Goal: Task Accomplishment & Management: Manage account settings

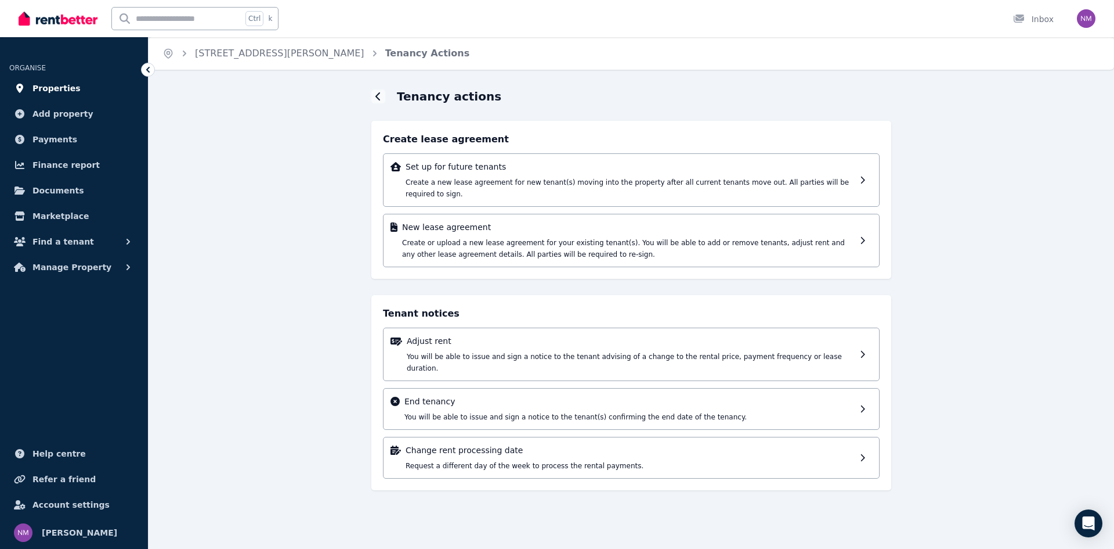
click at [63, 83] on span "Properties" at bounding box center [57, 88] width 48 height 14
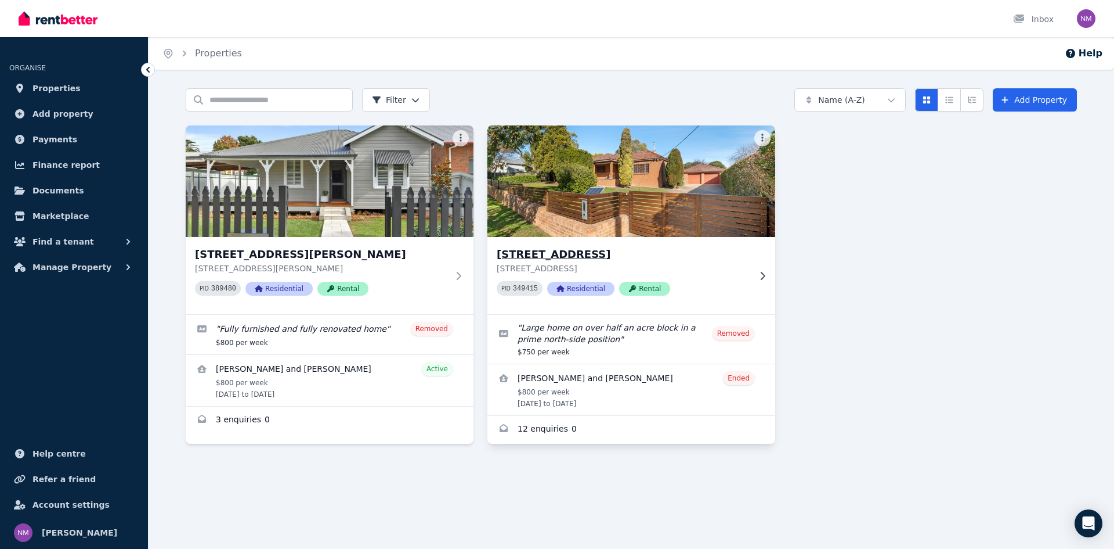
click at [760, 277] on icon at bounding box center [763, 275] width 12 height 9
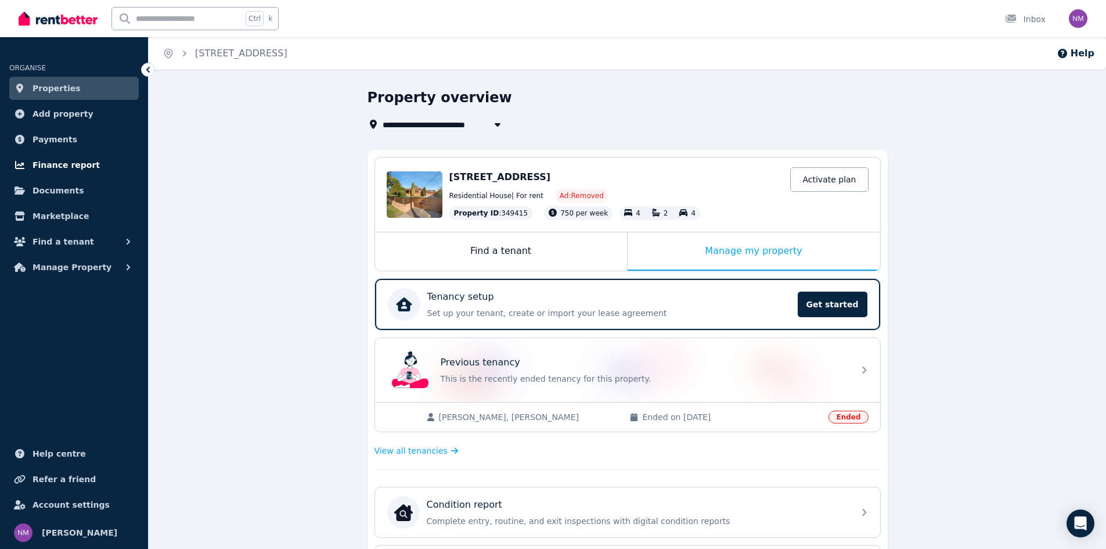
click at [68, 165] on span "Finance report" at bounding box center [66, 165] width 67 height 14
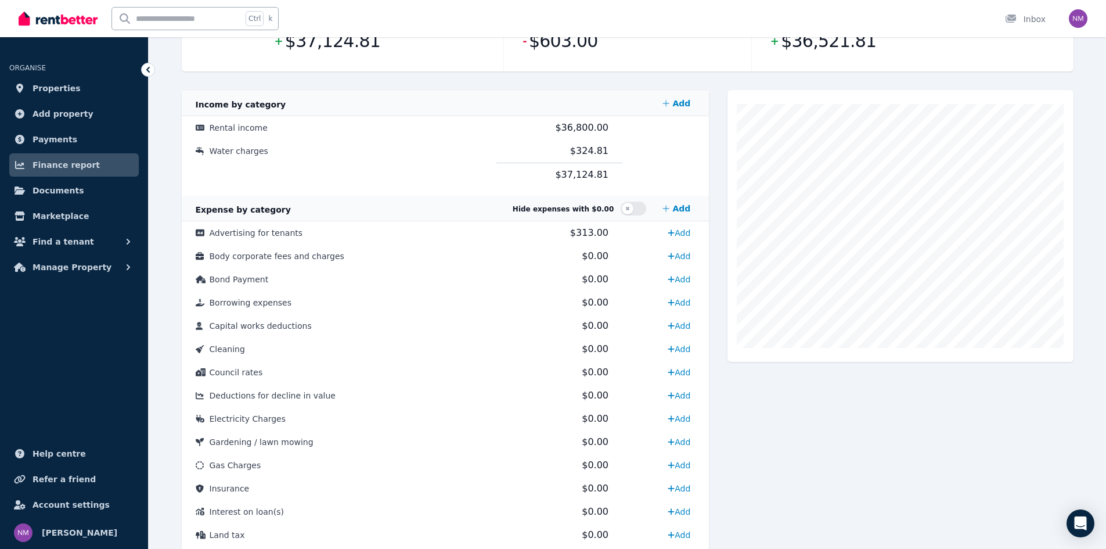
scroll to position [104, 0]
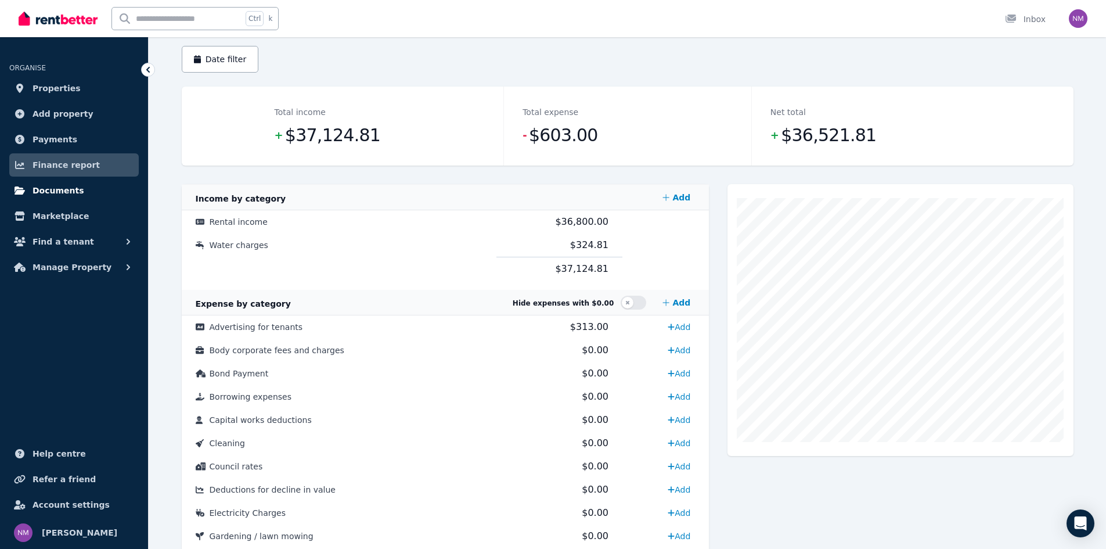
click at [68, 191] on span "Documents" at bounding box center [59, 190] width 52 height 14
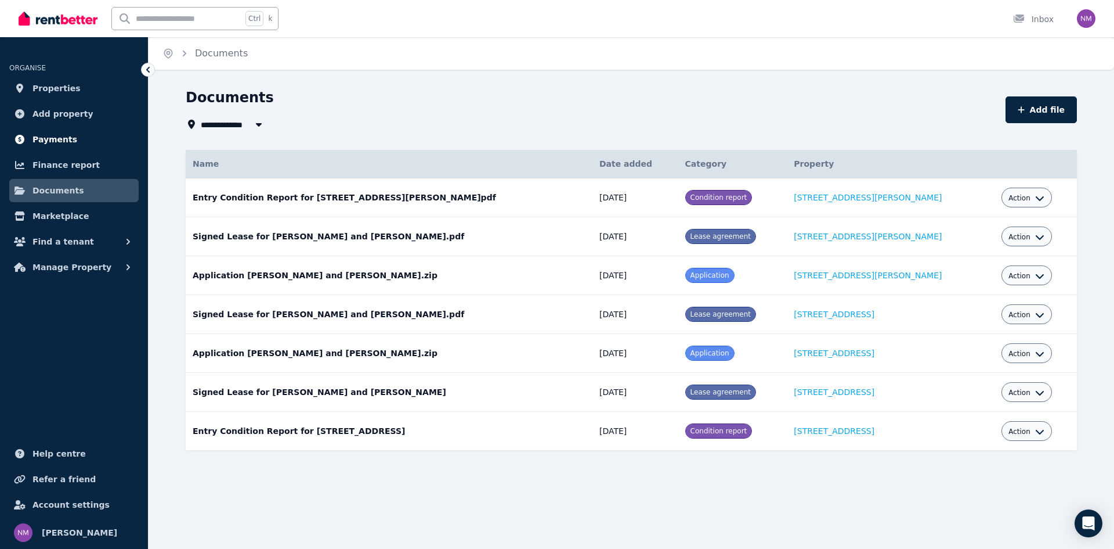
click at [56, 142] on span "Payments" at bounding box center [55, 139] width 45 height 14
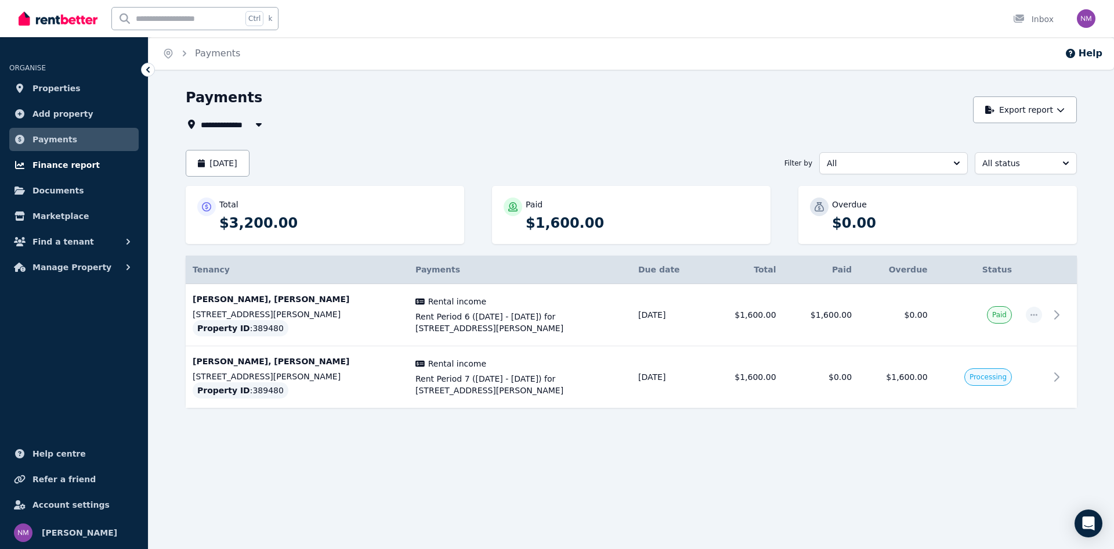
click at [56, 161] on span "Finance report" at bounding box center [66, 165] width 67 height 14
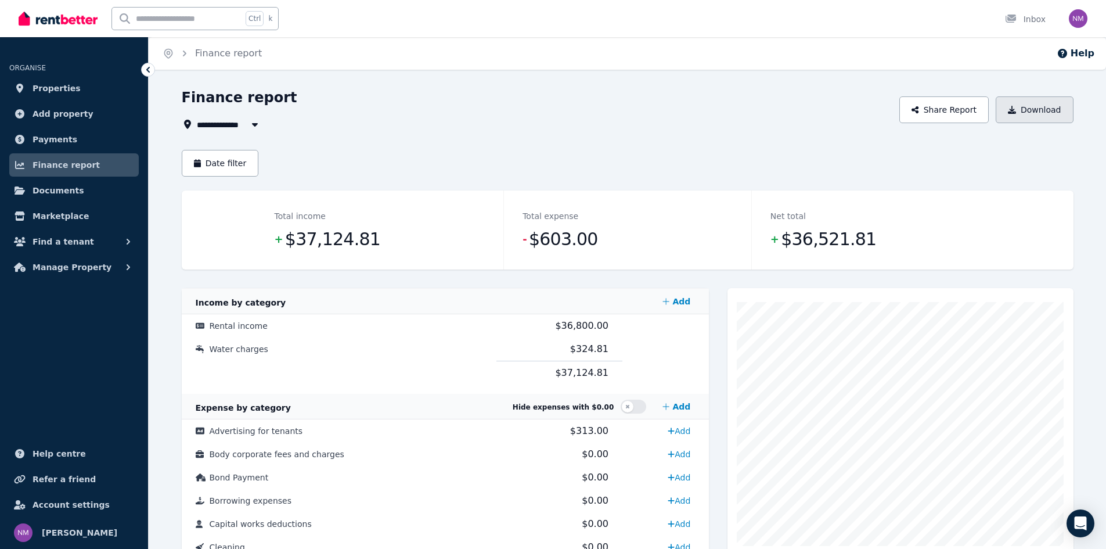
click at [1028, 111] on button "Download" at bounding box center [1034, 109] width 78 height 27
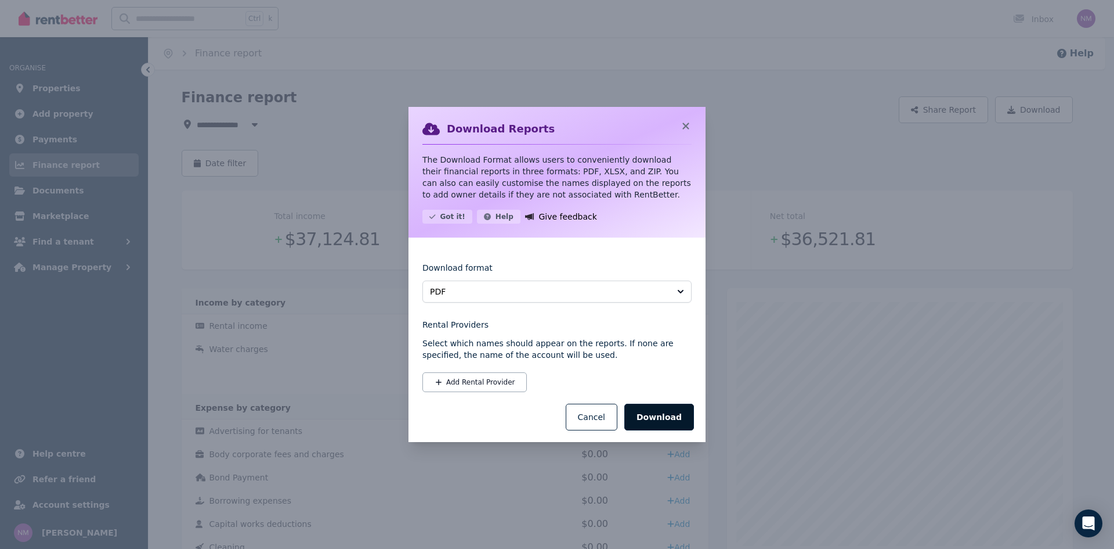
click at [666, 418] on button "Download" at bounding box center [660, 416] width 70 height 27
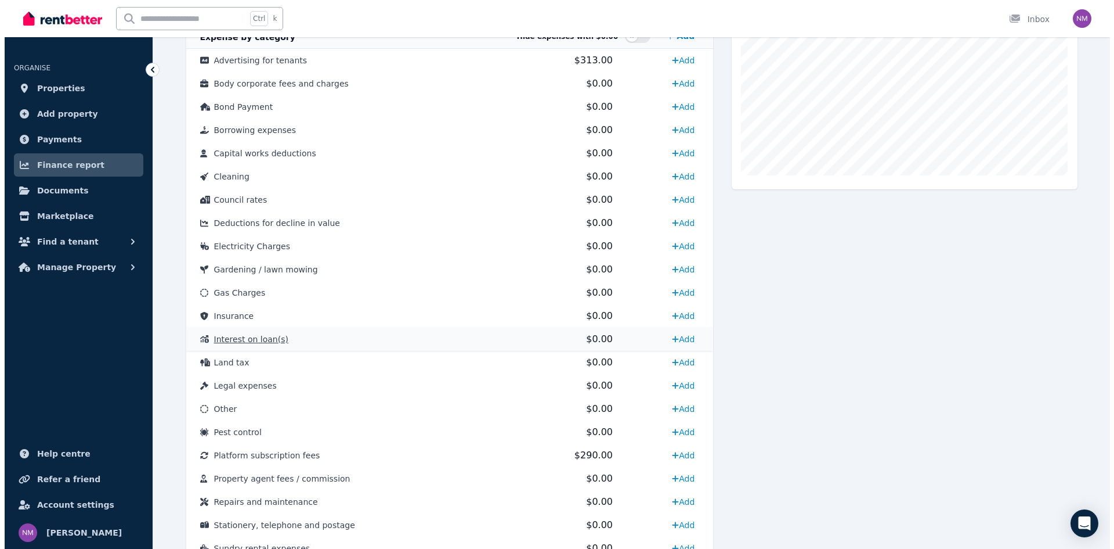
scroll to position [484, 0]
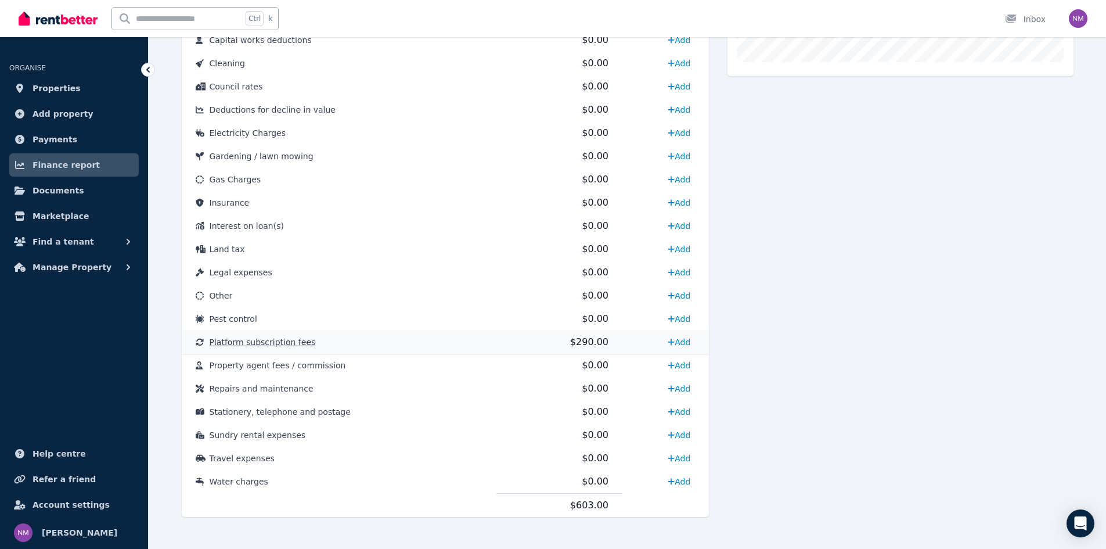
click at [570, 344] on span "$290.00" at bounding box center [589, 341] width 38 height 11
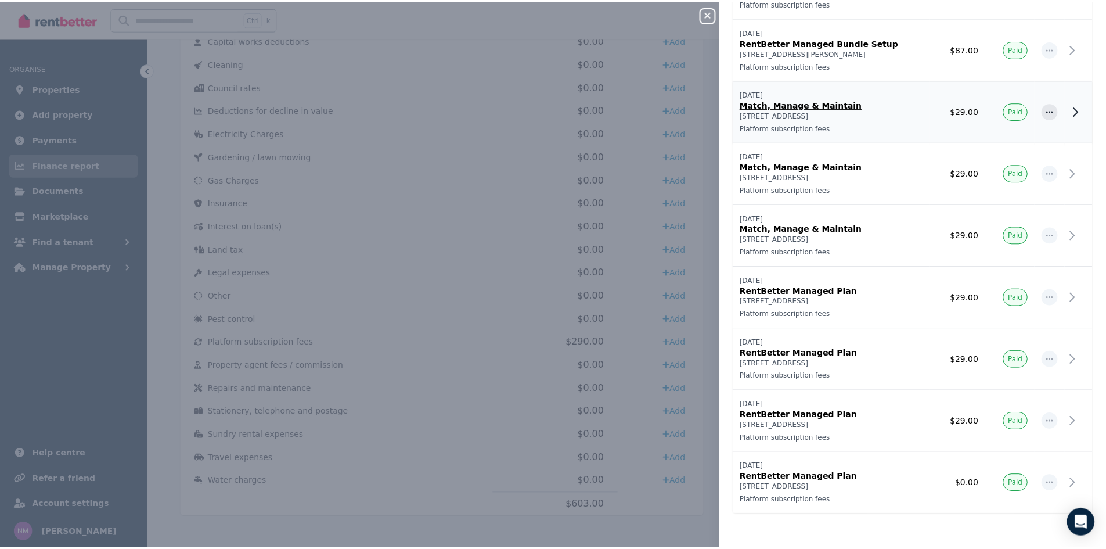
scroll to position [107, 0]
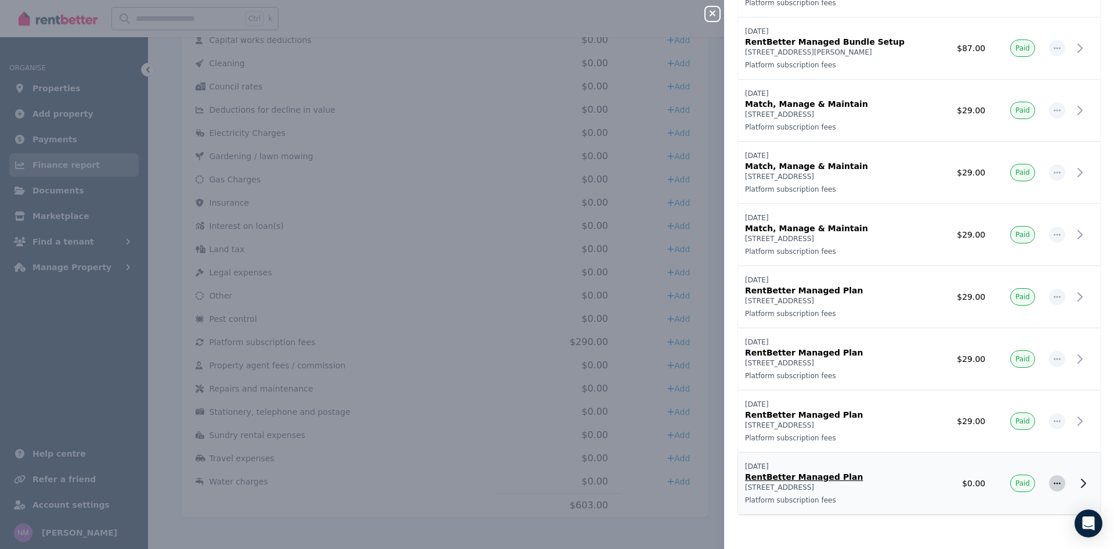
click at [1049, 489] on span "button" at bounding box center [1057, 483] width 16 height 16
click at [902, 472] on p "RentBetter Managed Plan" at bounding box center [837, 477] width 184 height 12
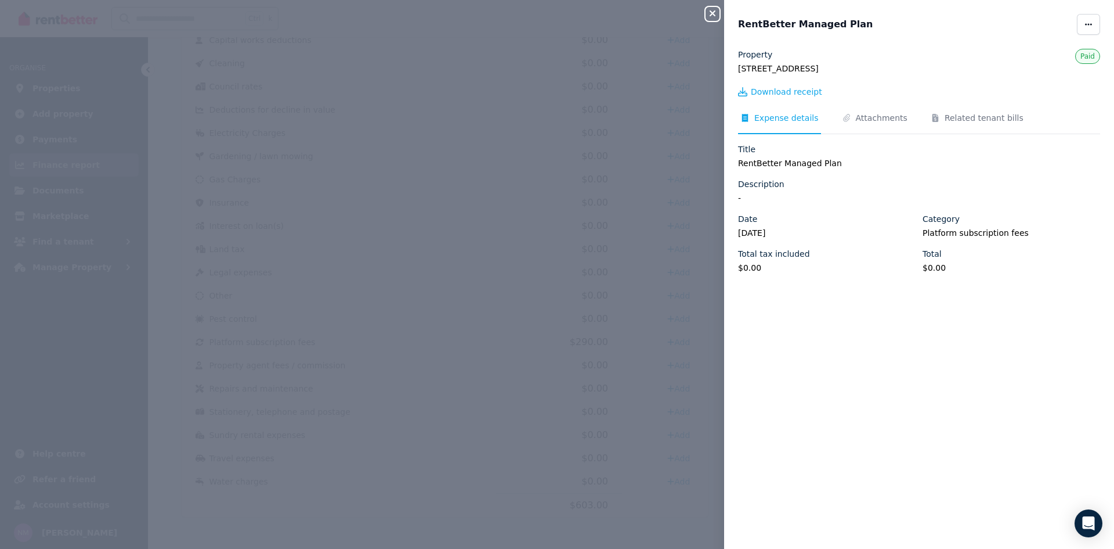
click at [714, 16] on icon "button" at bounding box center [713, 13] width 14 height 9
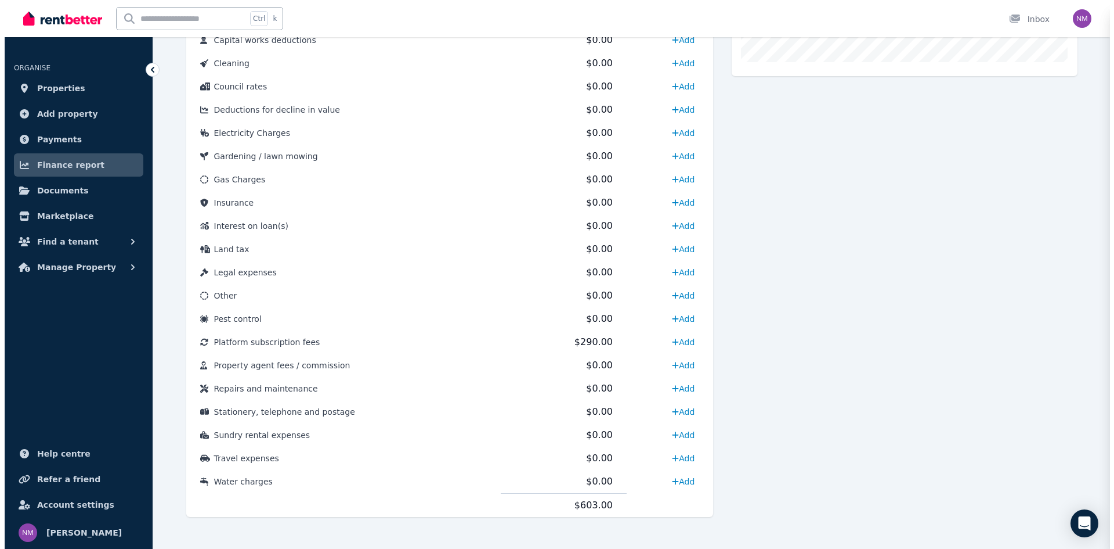
scroll to position [0, 0]
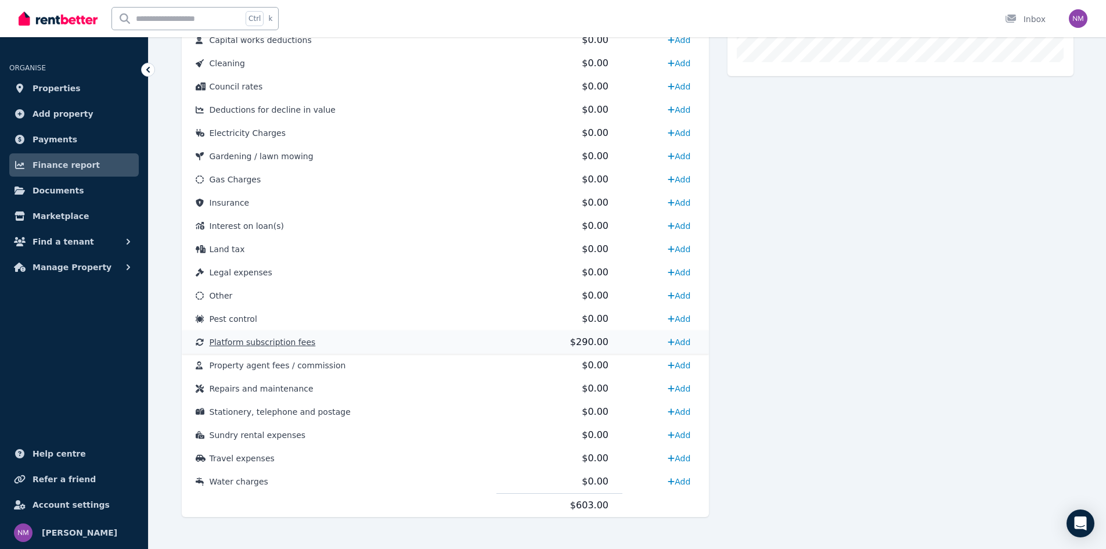
click at [258, 344] on span "Platform subscription fees" at bounding box center [263, 341] width 106 height 9
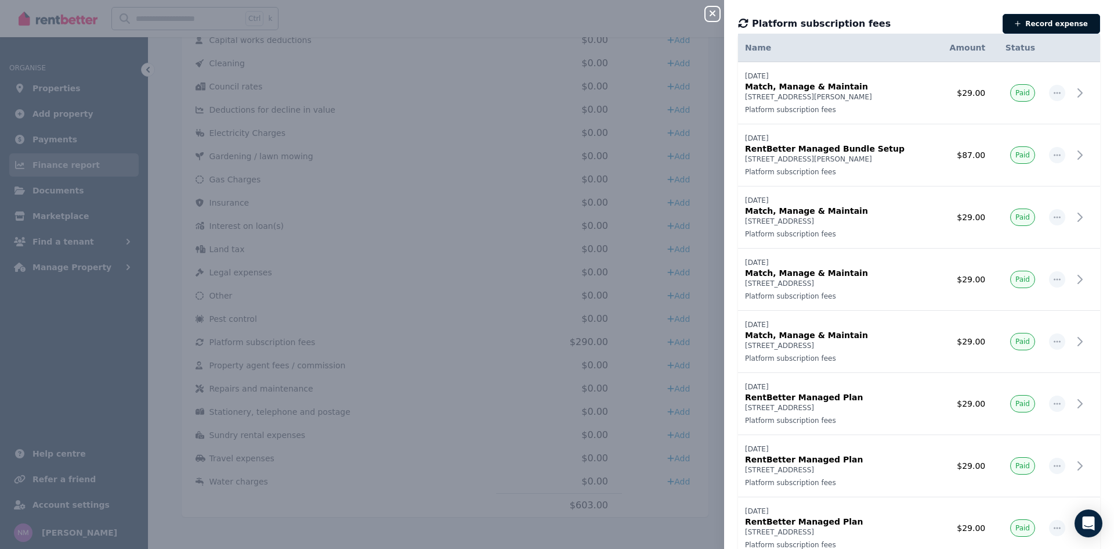
click at [1048, 26] on button "Record expense" at bounding box center [1052, 24] width 98 height 20
select select "**********"
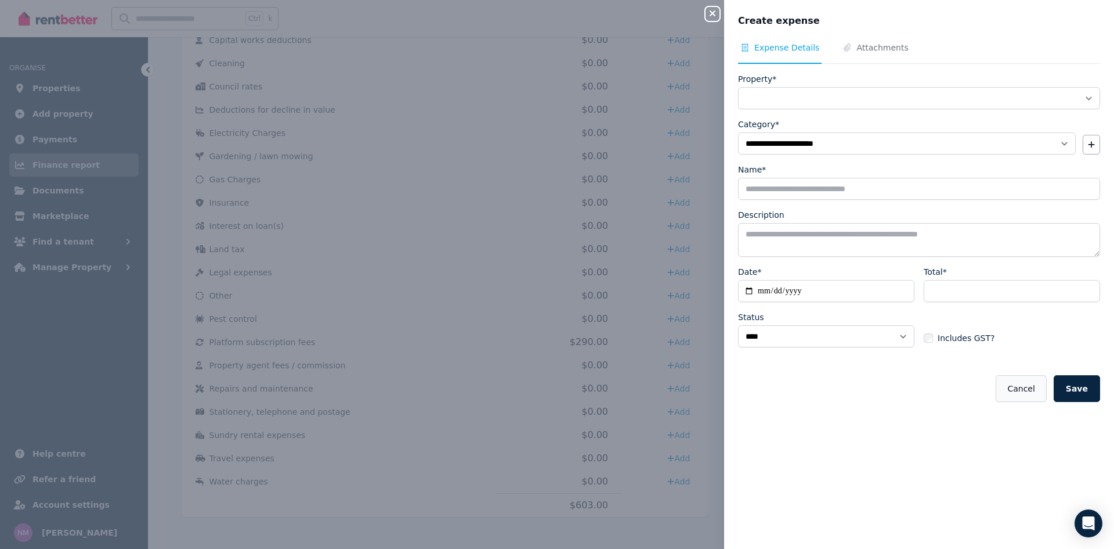
click at [1032, 395] on button "Cancel" at bounding box center [1021, 388] width 50 height 27
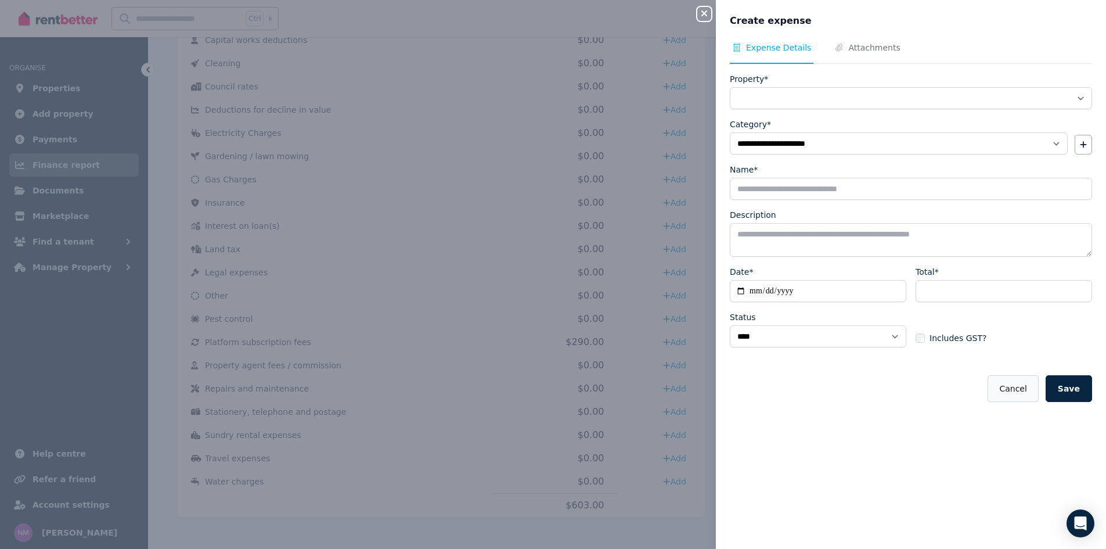
select select
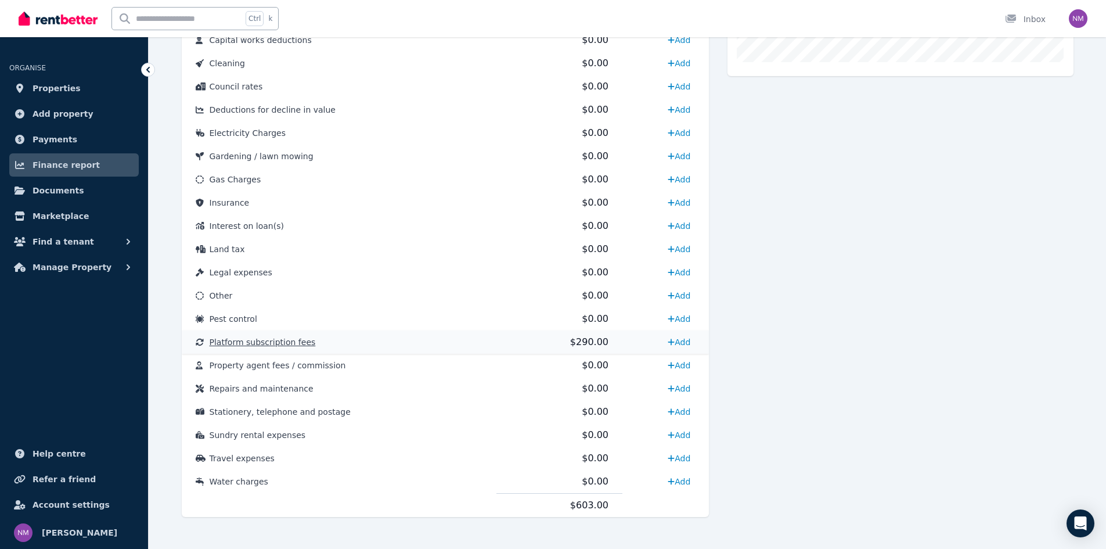
click at [587, 344] on span "$290.00" at bounding box center [589, 341] width 38 height 11
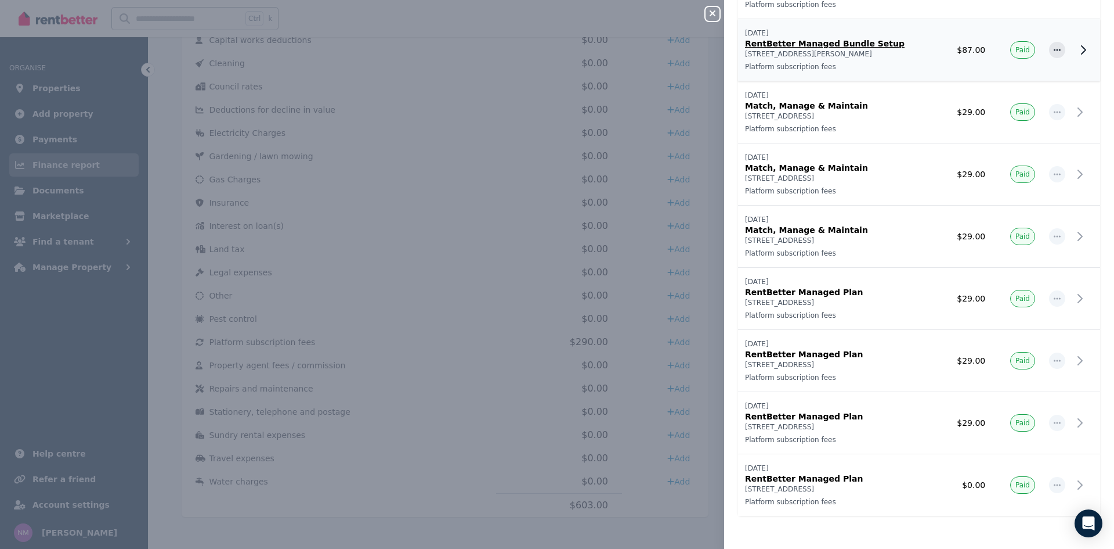
scroll to position [107, 0]
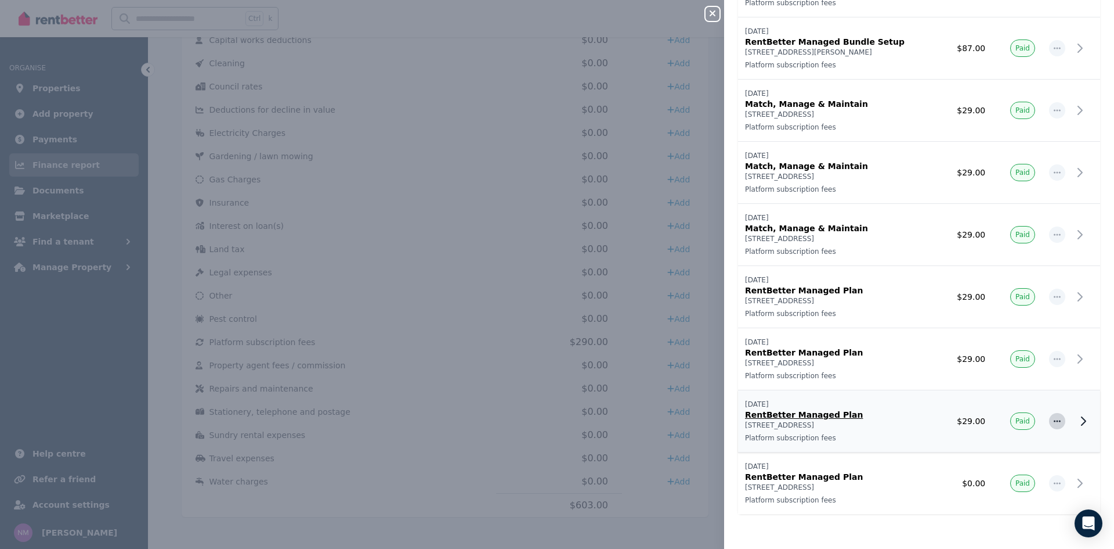
click at [1053, 420] on icon "button" at bounding box center [1057, 421] width 9 height 8
click at [1077, 421] on icon at bounding box center [1084, 421] width 14 height 14
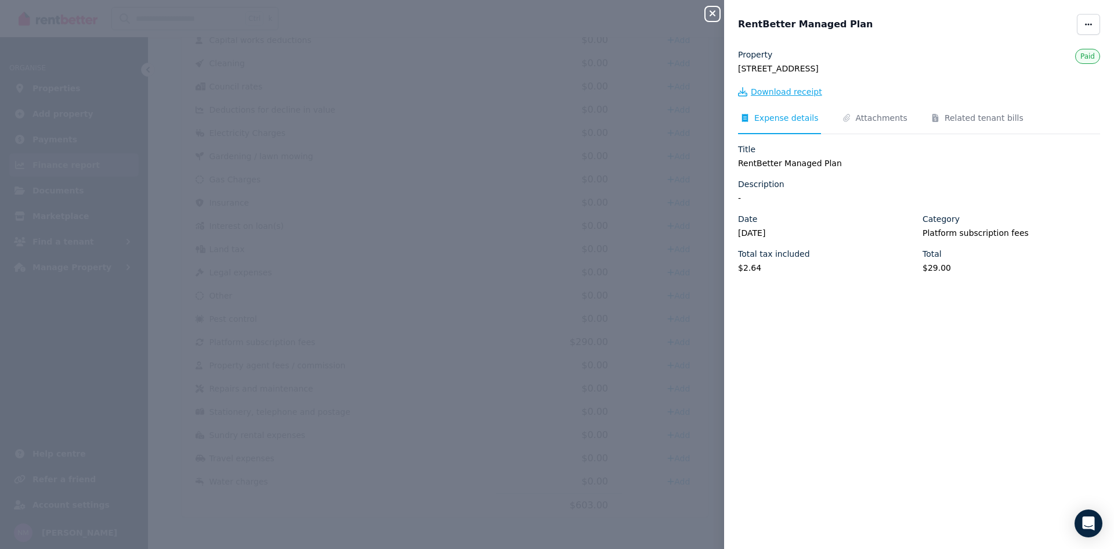
click at [803, 92] on span "Download receipt" at bounding box center [786, 92] width 71 height 12
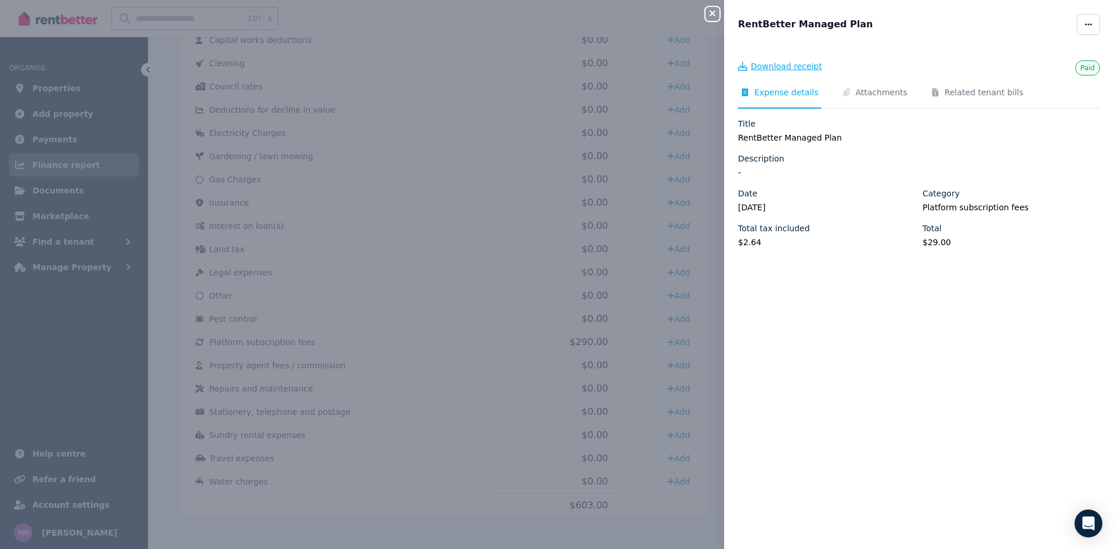
scroll to position [0, 0]
click at [709, 18] on icon "button" at bounding box center [713, 13] width 14 height 9
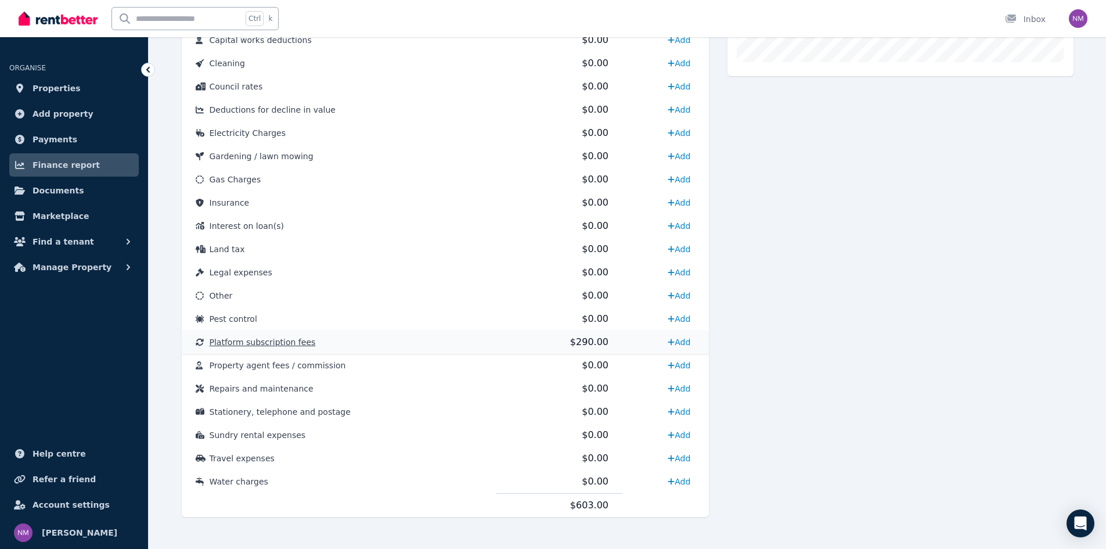
click at [582, 342] on span "$290.00" at bounding box center [589, 341] width 38 height 11
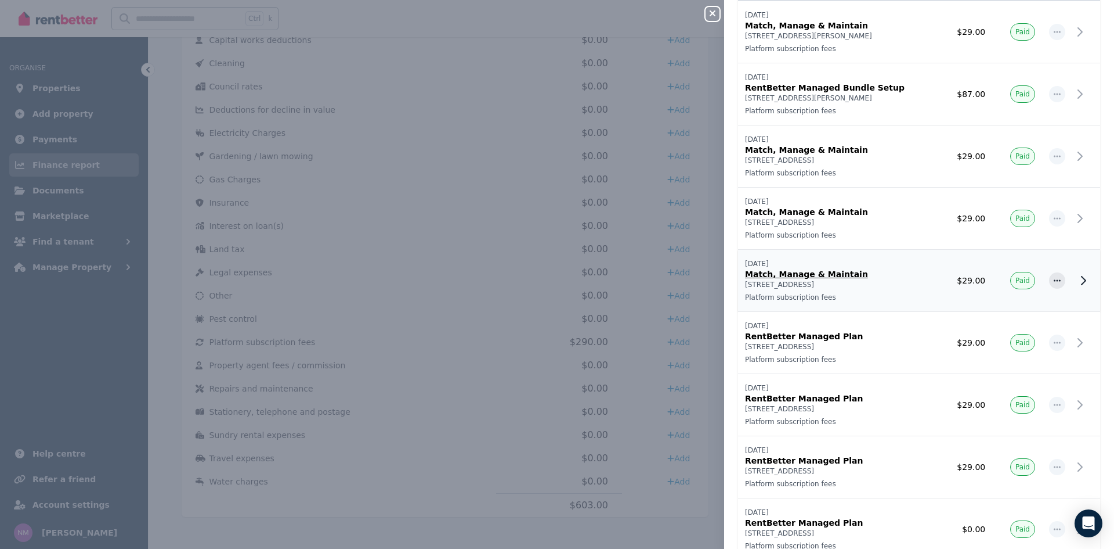
scroll to position [107, 0]
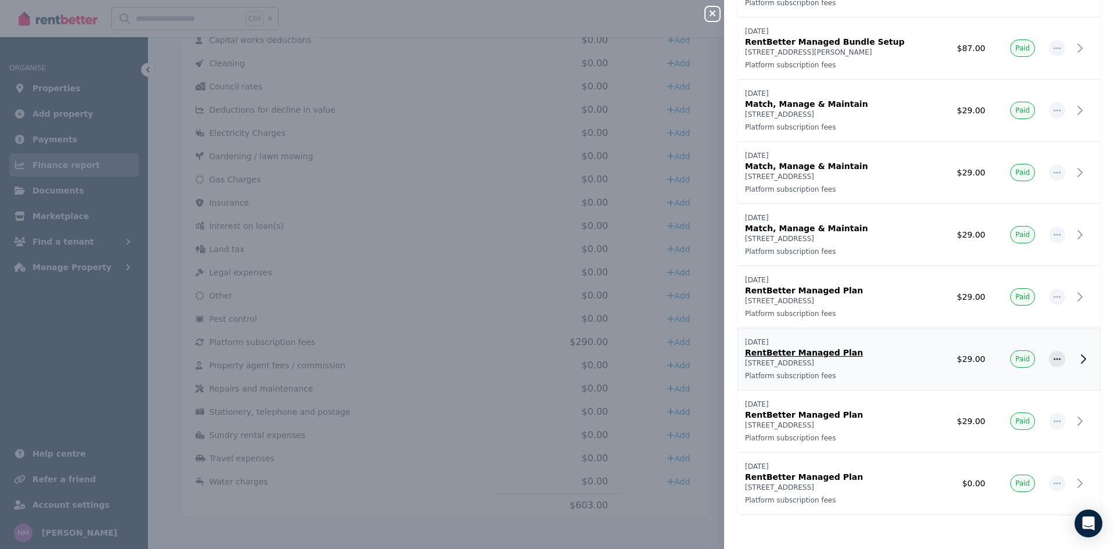
click at [1077, 359] on icon at bounding box center [1084, 359] width 14 height 14
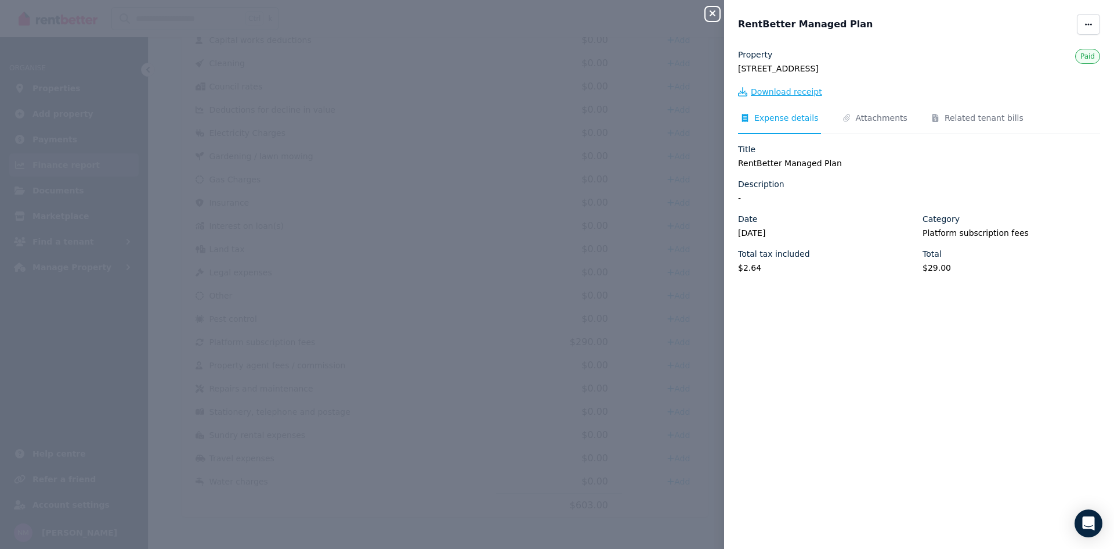
click at [777, 92] on span "Download receipt" at bounding box center [786, 92] width 71 height 12
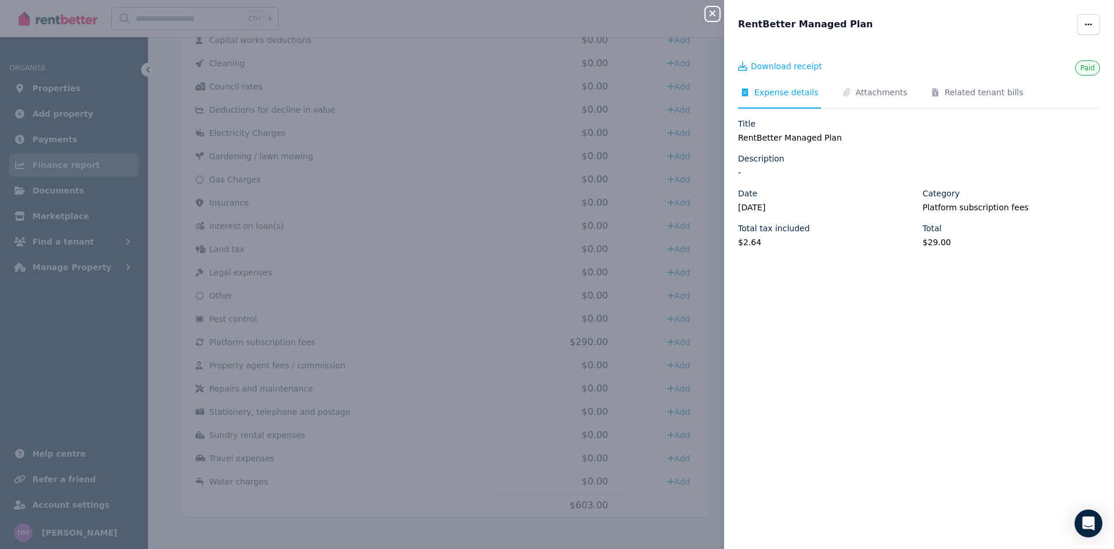
click at [717, 15] on icon "button" at bounding box center [713, 13] width 14 height 9
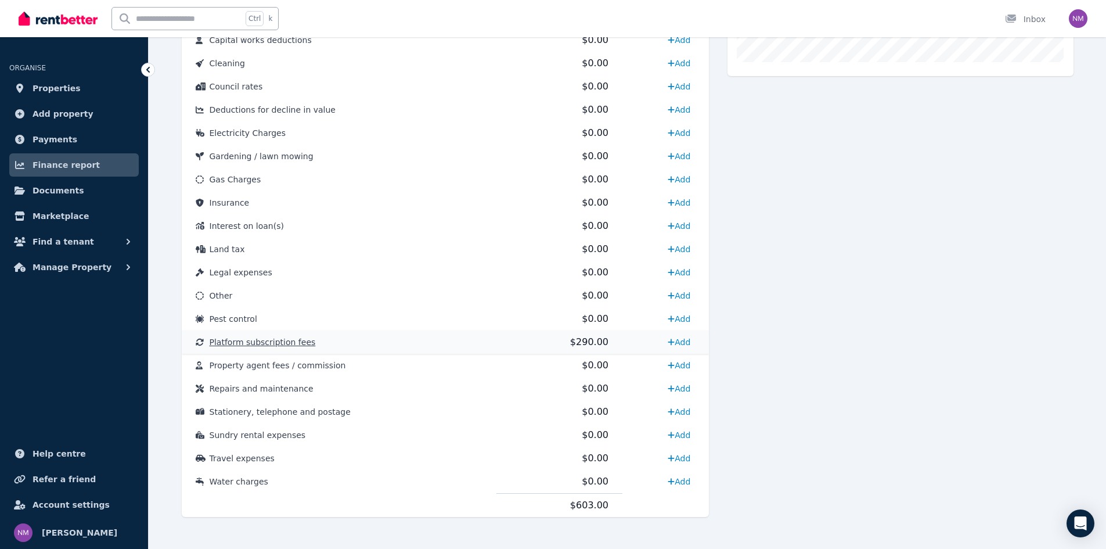
click at [586, 342] on span "$290.00" at bounding box center [589, 341] width 38 height 11
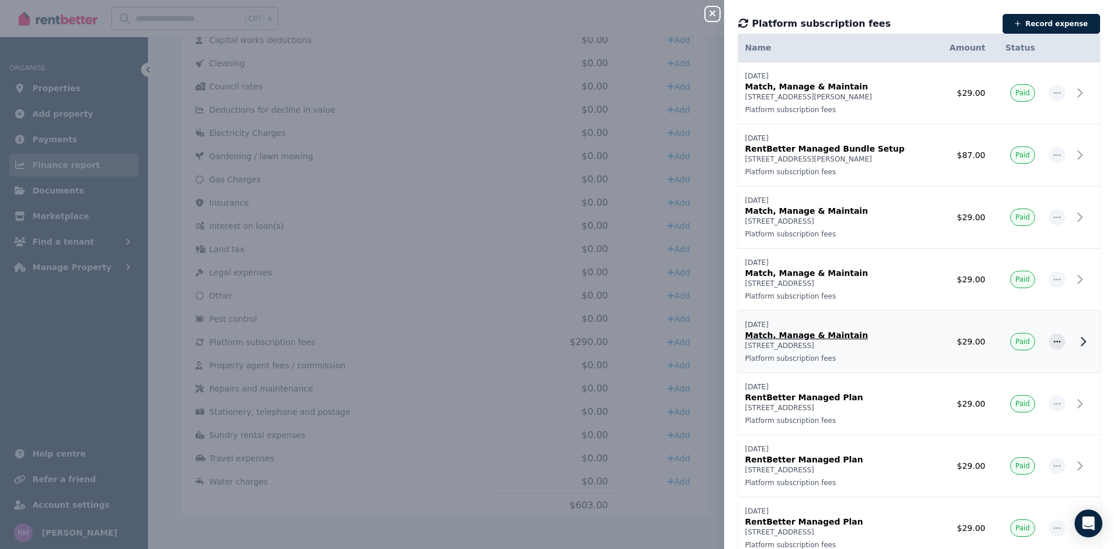
scroll to position [97, 0]
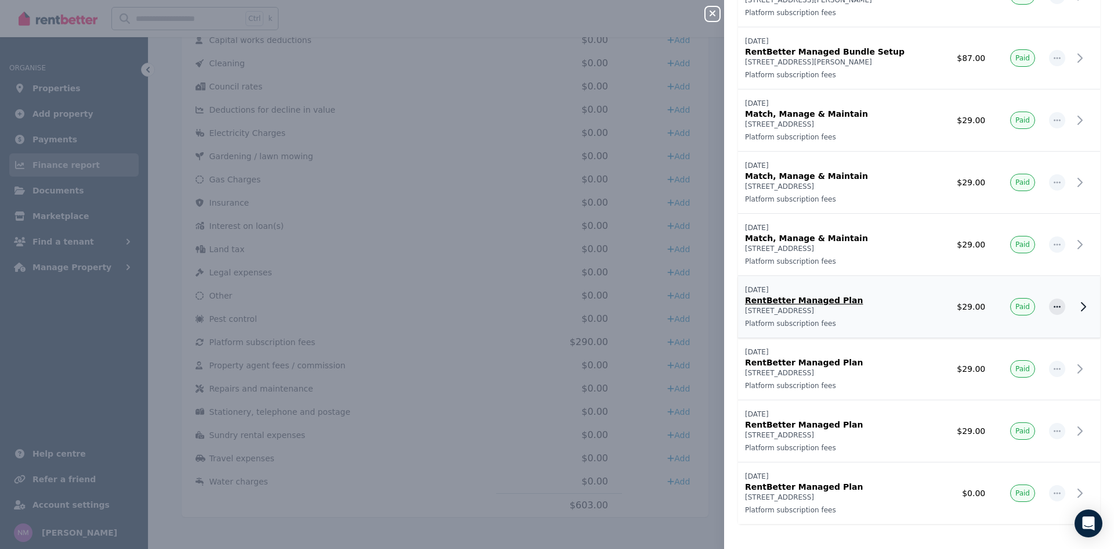
click at [851, 305] on p "RentBetter Managed Plan" at bounding box center [837, 300] width 184 height 12
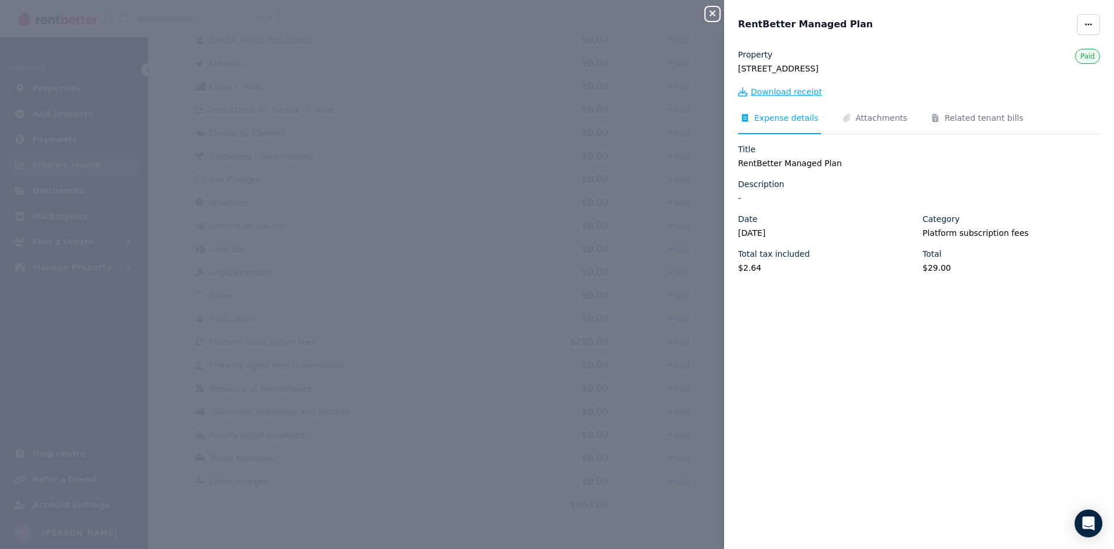
click at [779, 86] on span "Download receipt" at bounding box center [786, 92] width 71 height 12
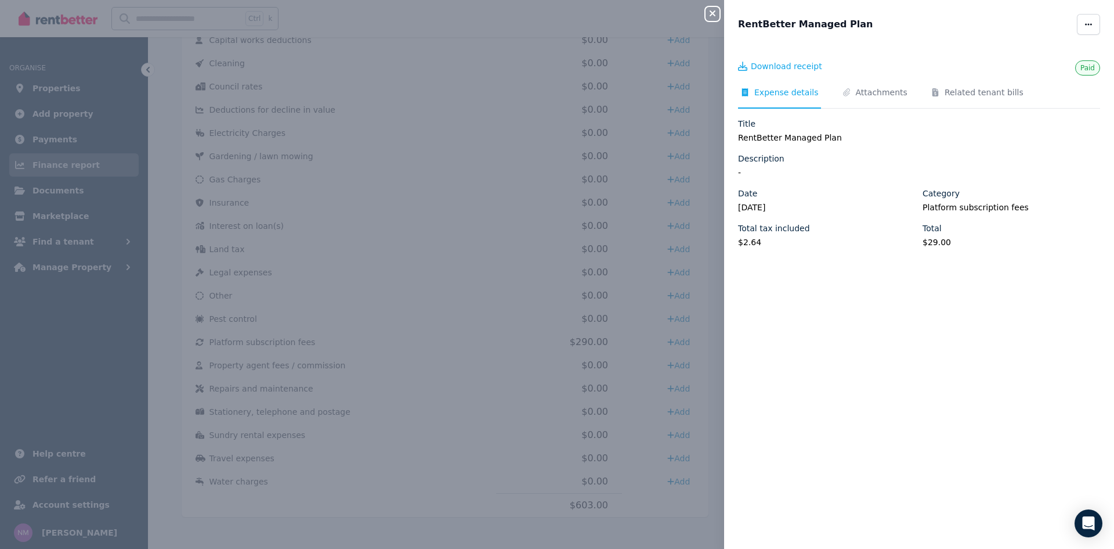
click at [711, 17] on icon "button" at bounding box center [713, 13] width 14 height 9
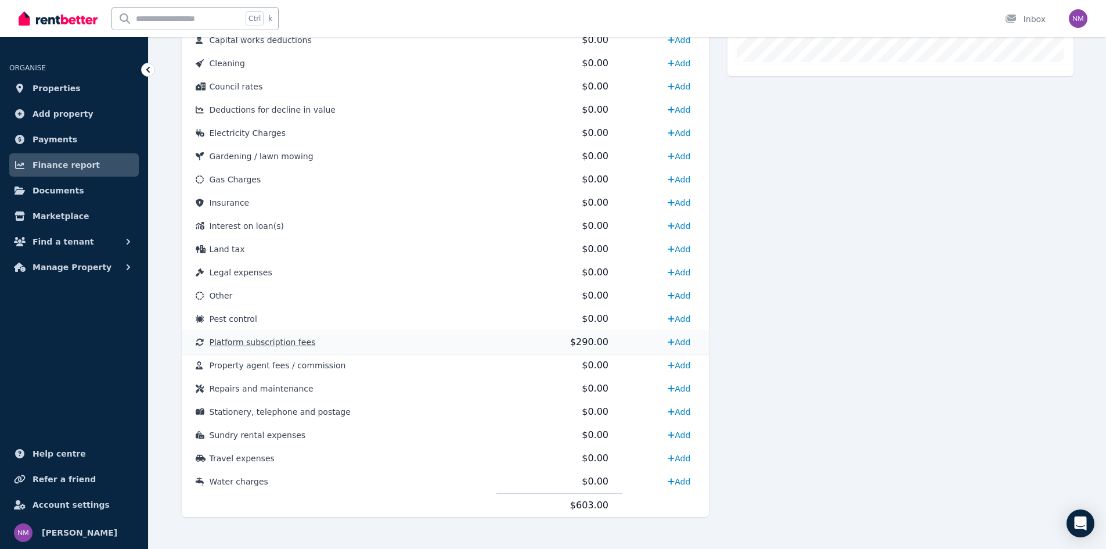
click at [387, 345] on td "Platform subscription fees" at bounding box center [339, 341] width 315 height 23
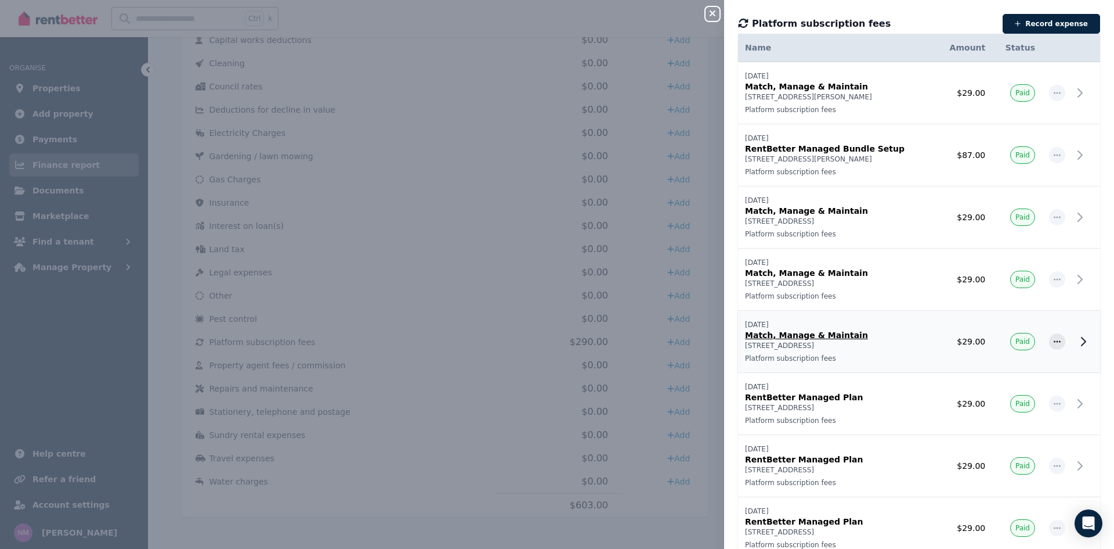
click at [1080, 339] on icon at bounding box center [1084, 341] width 14 height 14
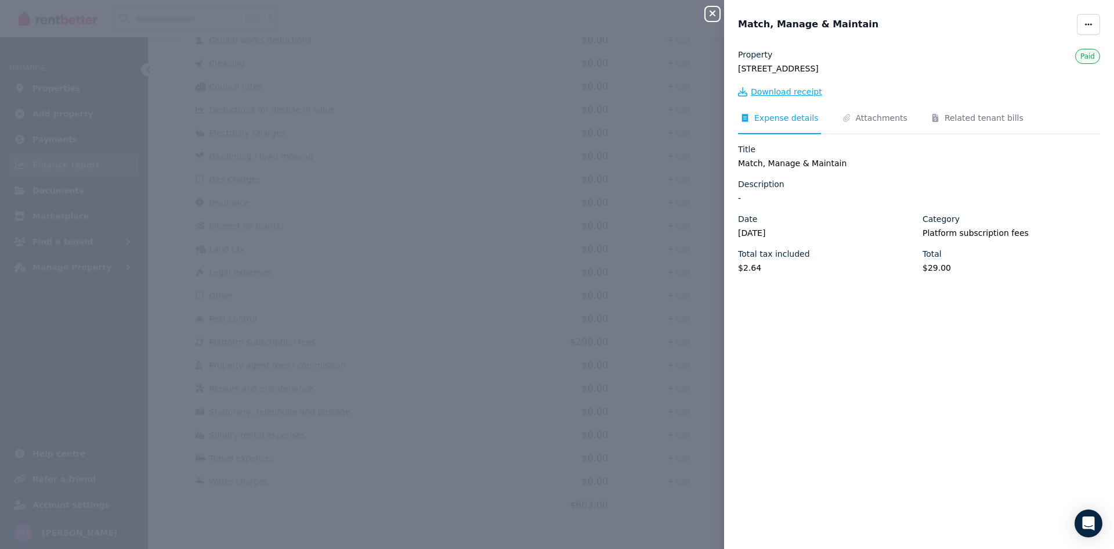
click at [787, 93] on span "Download receipt" at bounding box center [786, 92] width 71 height 12
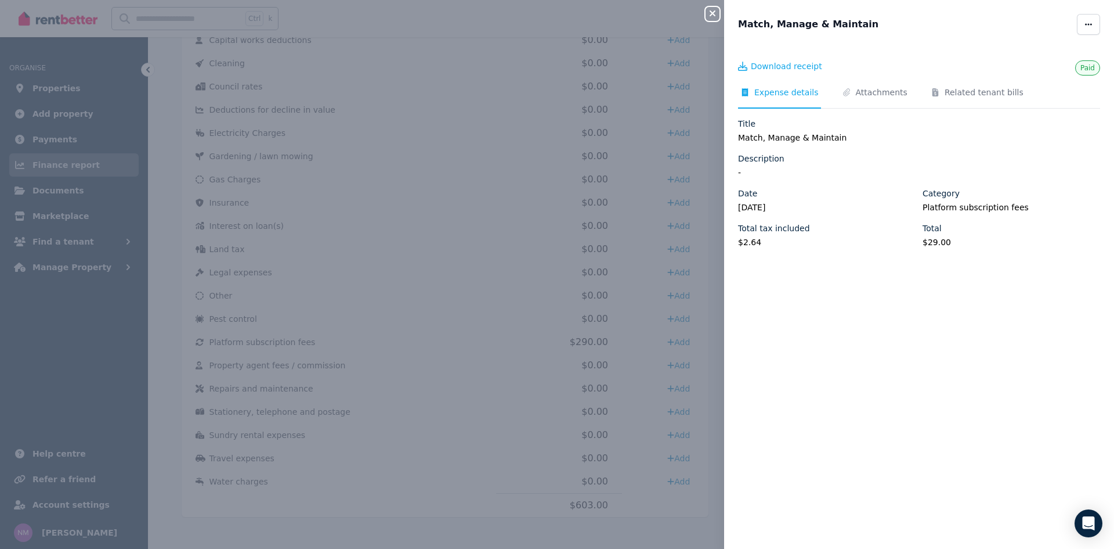
click at [706, 13] on icon "button" at bounding box center [713, 13] width 14 height 9
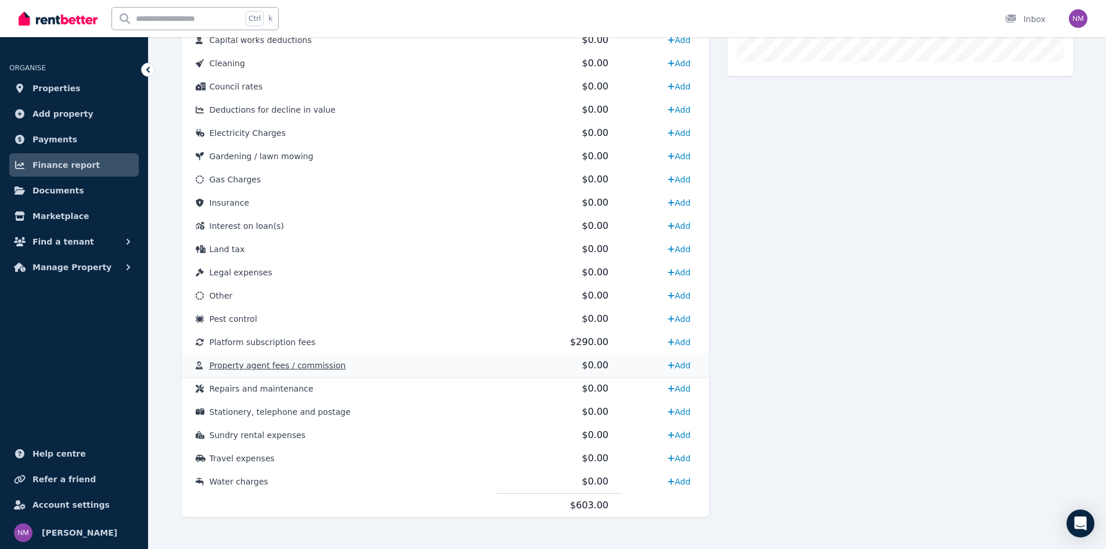
click at [485, 366] on td "Property agent fees / commission" at bounding box center [339, 364] width 315 height 23
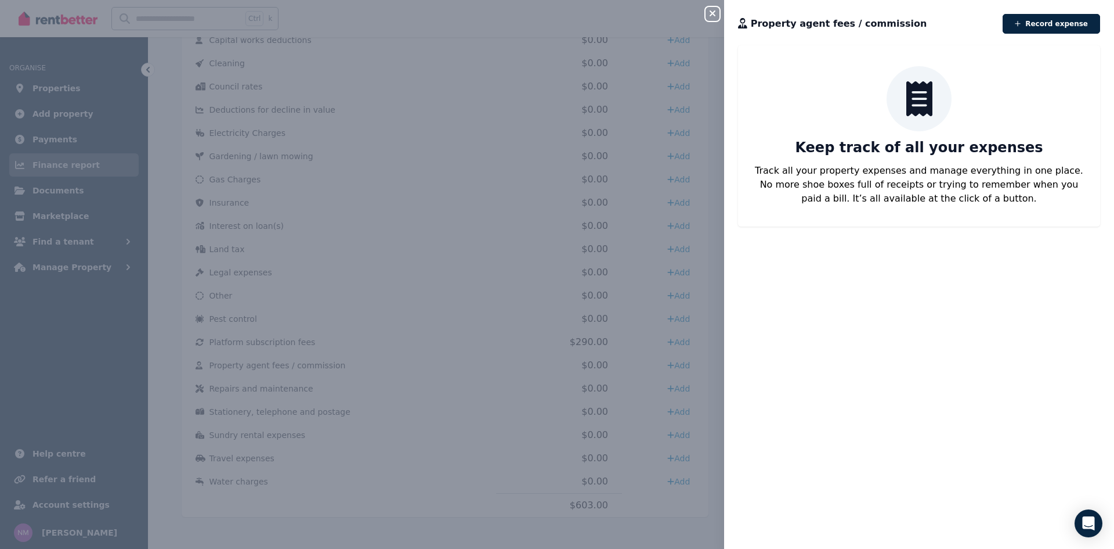
click at [493, 267] on div "Close panel Property agent fees / commission Record expense Keep track of all y…" at bounding box center [557, 274] width 1114 height 549
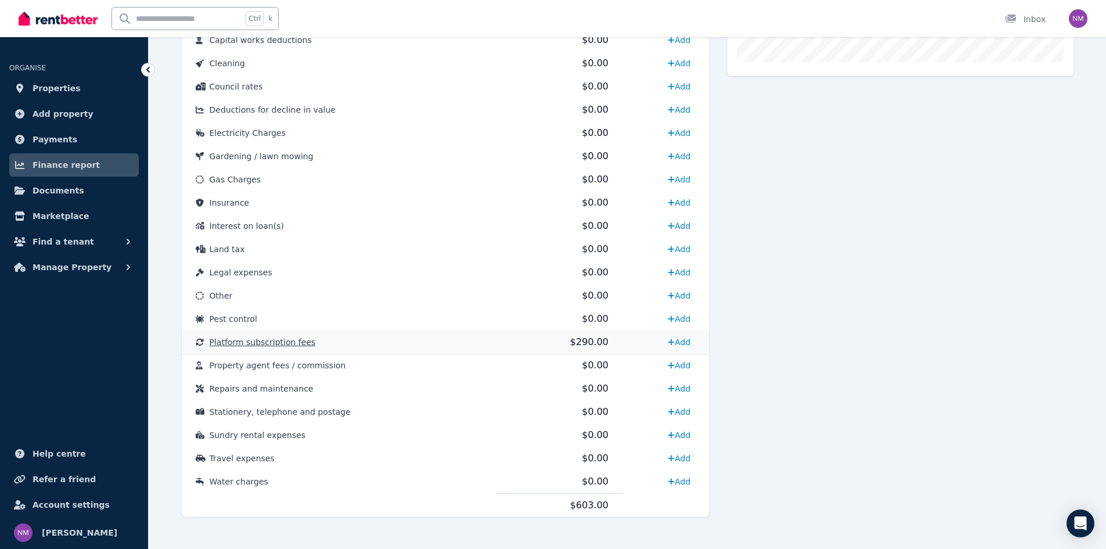
click at [267, 341] on span "Platform subscription fees" at bounding box center [263, 341] width 106 height 9
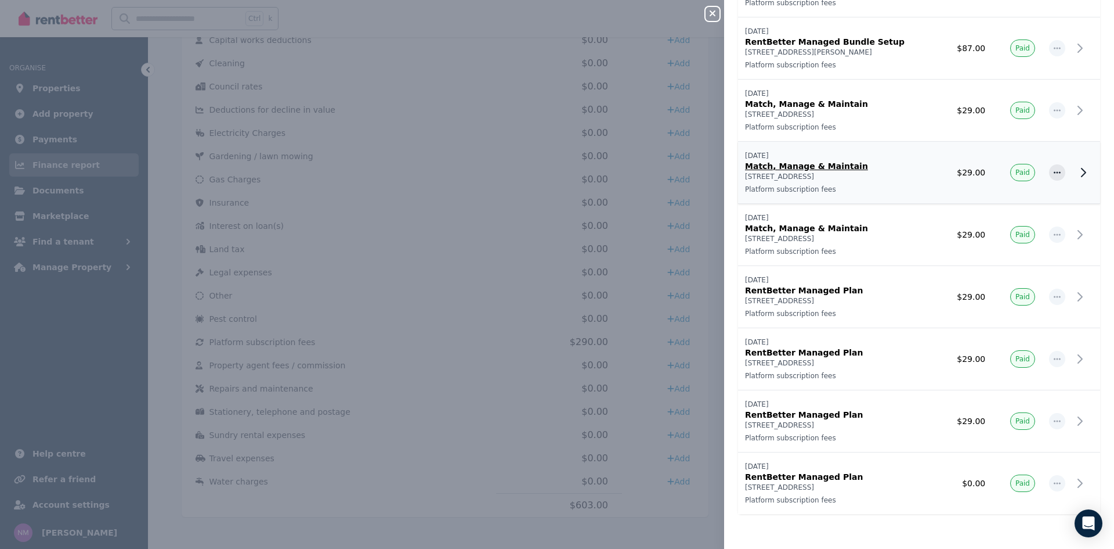
scroll to position [10, 0]
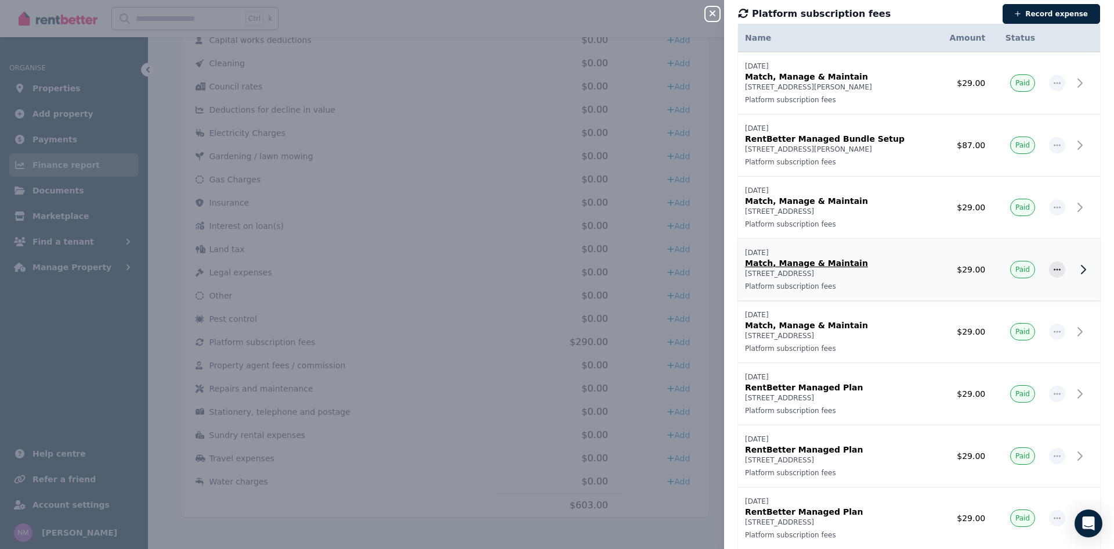
click at [838, 266] on p "Match, Manage & Maintain" at bounding box center [837, 263] width 184 height 12
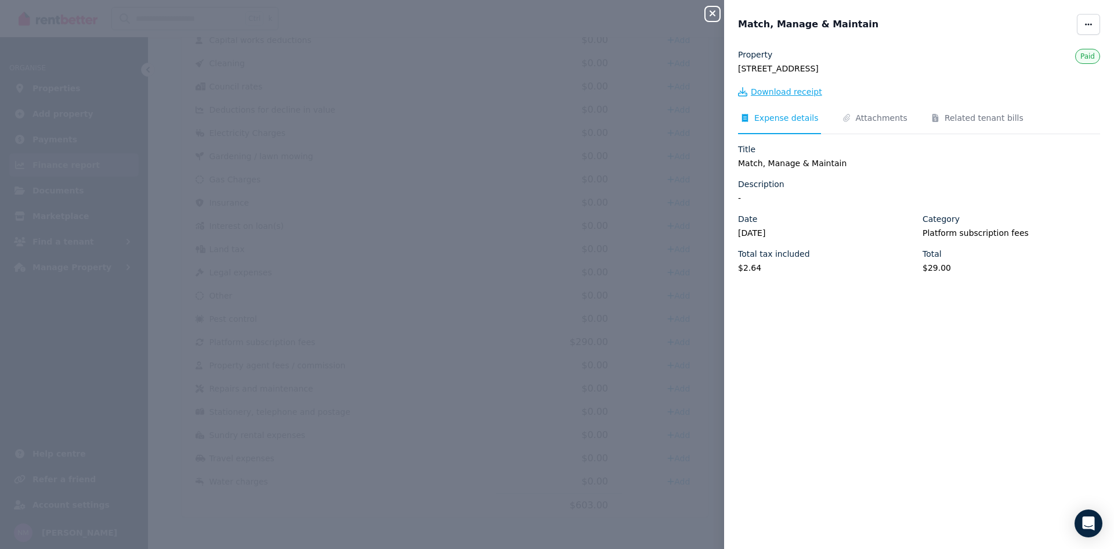
click at [800, 89] on span "Download receipt" at bounding box center [786, 92] width 71 height 12
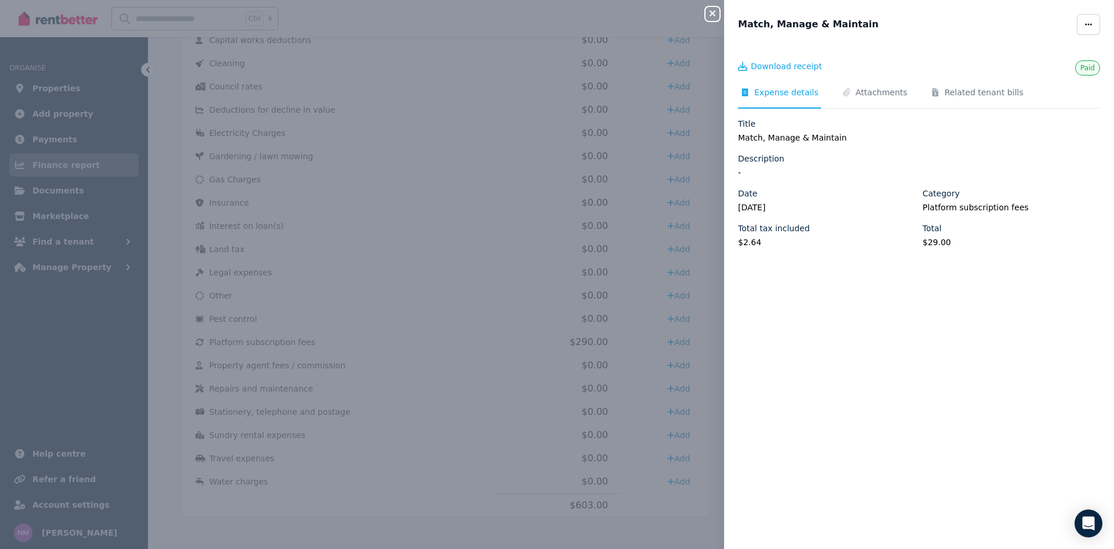
scroll to position [0, 0]
click at [619, 302] on div "Close panel Match, Manage & Maintain Paid Download receipt Expense details Atta…" at bounding box center [557, 274] width 1114 height 549
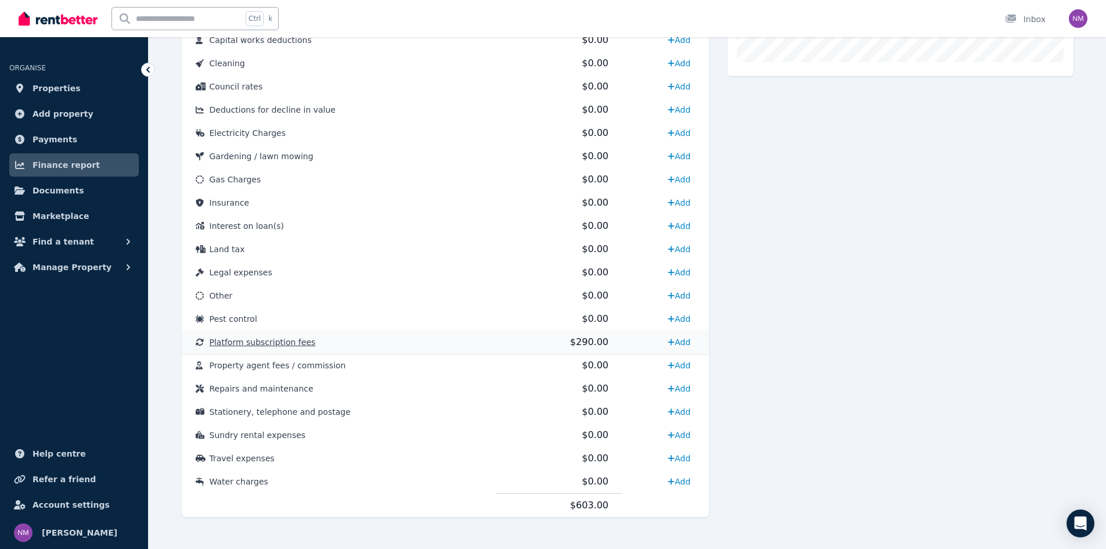
click at [277, 344] on span "Platform subscription fees" at bounding box center [263, 341] width 106 height 9
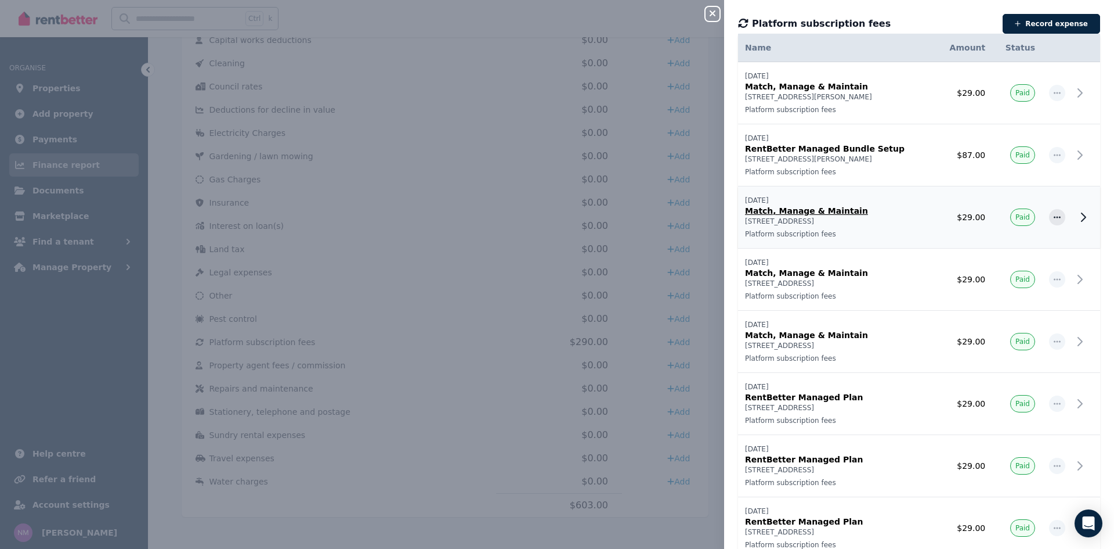
click at [875, 209] on p "Match, Manage & Maintain" at bounding box center [837, 211] width 184 height 12
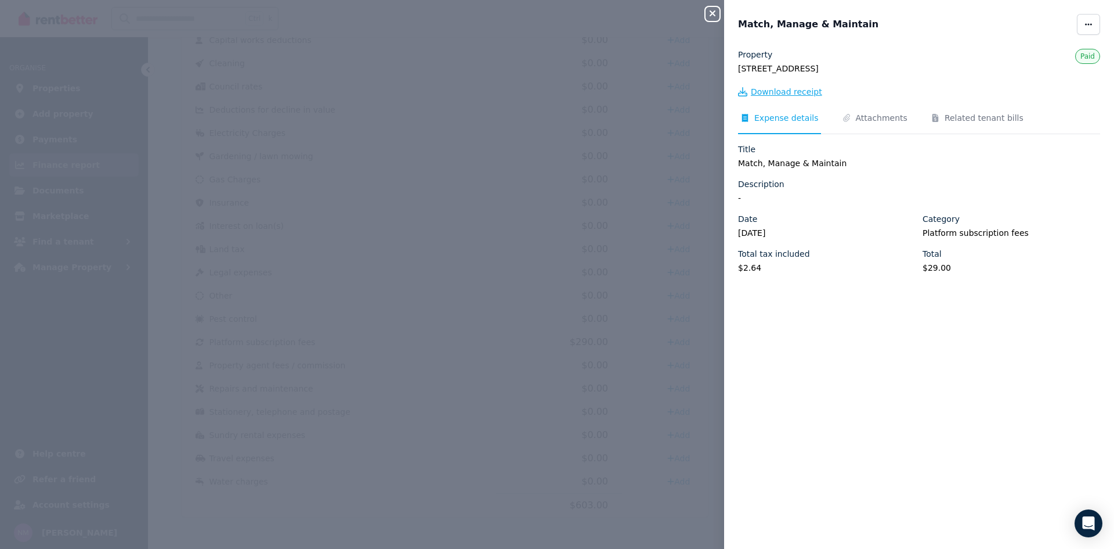
click at [791, 92] on span "Download receipt" at bounding box center [786, 92] width 71 height 12
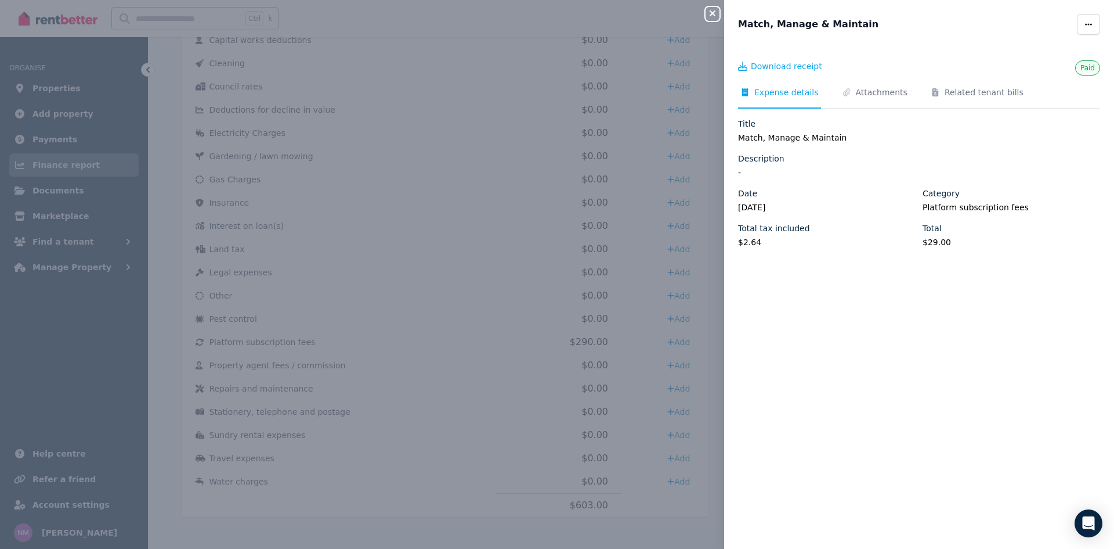
click at [492, 139] on div "Close panel Match, Manage & Maintain Paid Download receipt Expense details Atta…" at bounding box center [557, 274] width 1114 height 549
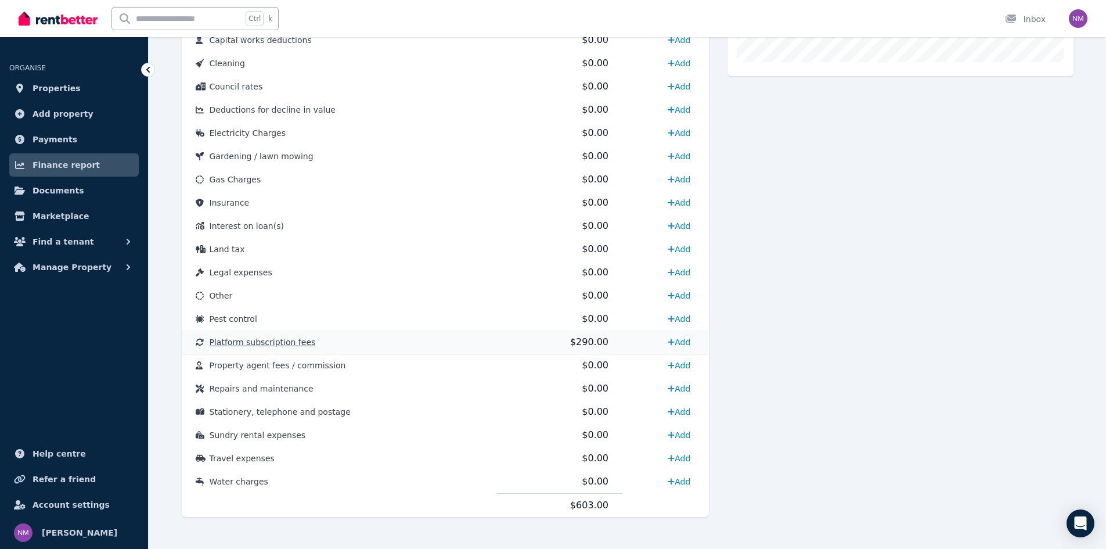
click at [267, 338] on span "Platform subscription fees" at bounding box center [263, 341] width 106 height 9
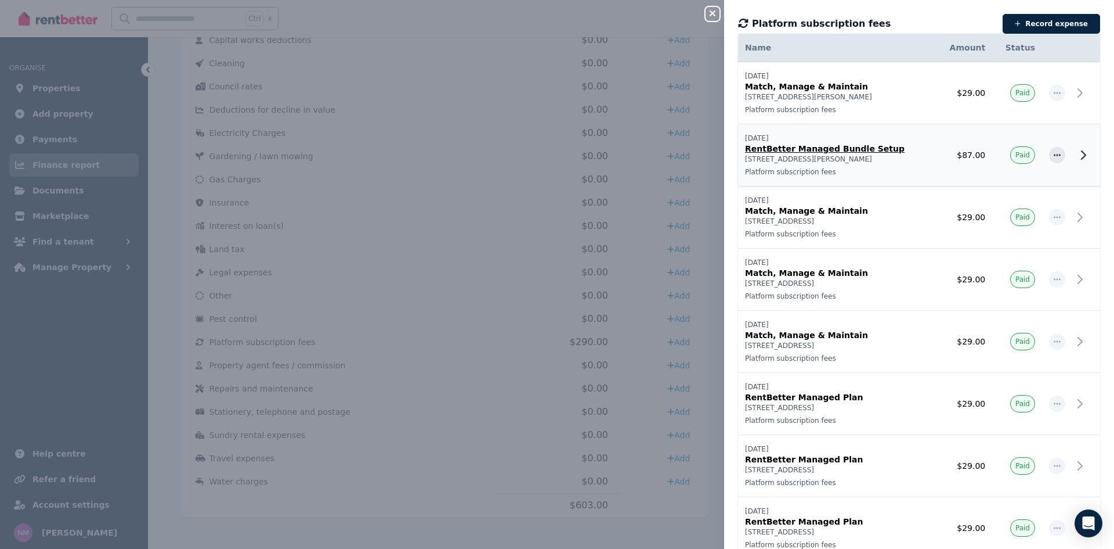
click at [1077, 156] on icon at bounding box center [1084, 155] width 14 height 14
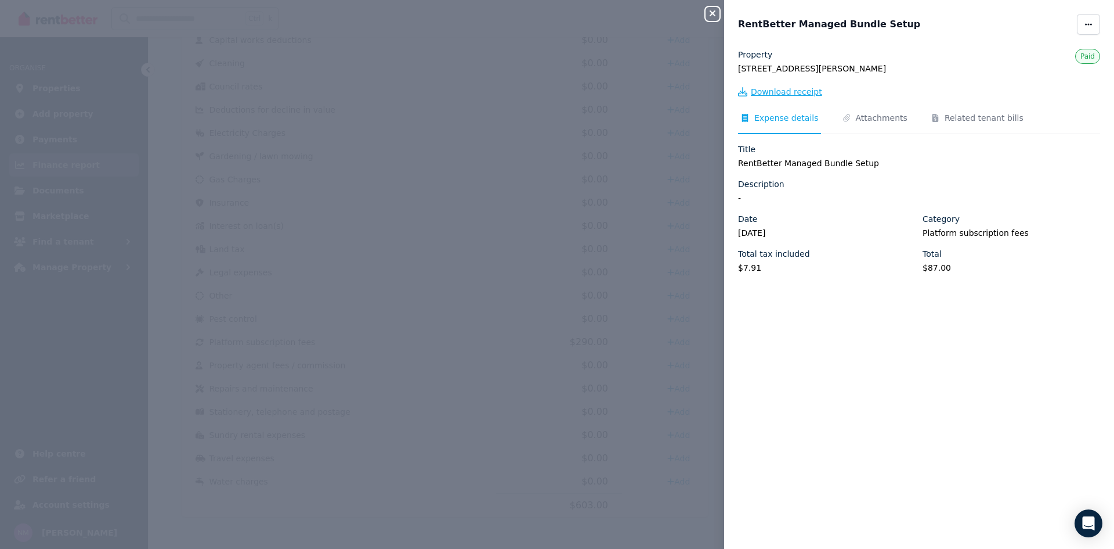
click at [779, 89] on span "Download receipt" at bounding box center [786, 92] width 71 height 12
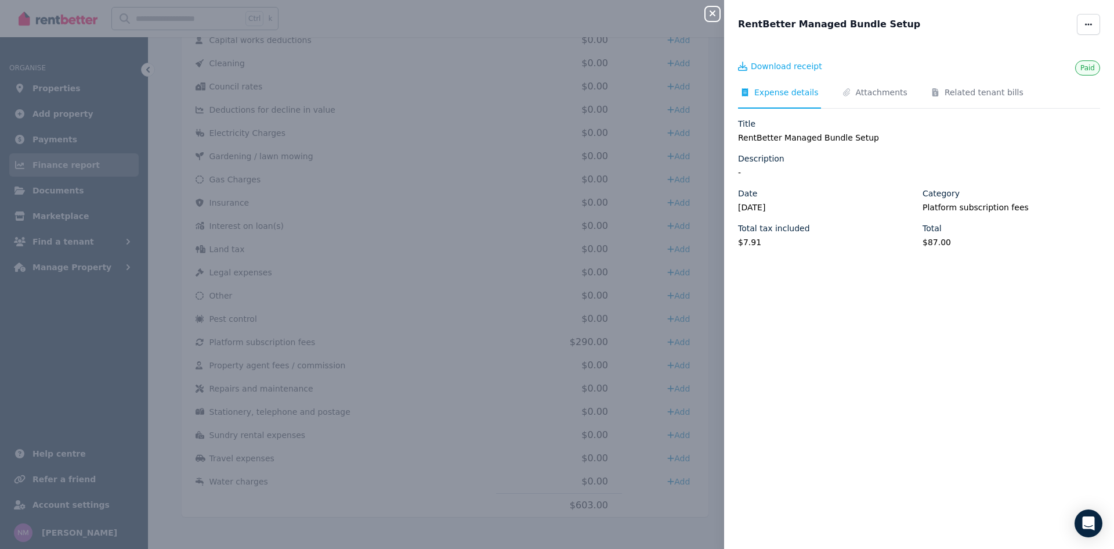
click at [712, 14] on icon "button" at bounding box center [713, 13] width 6 height 6
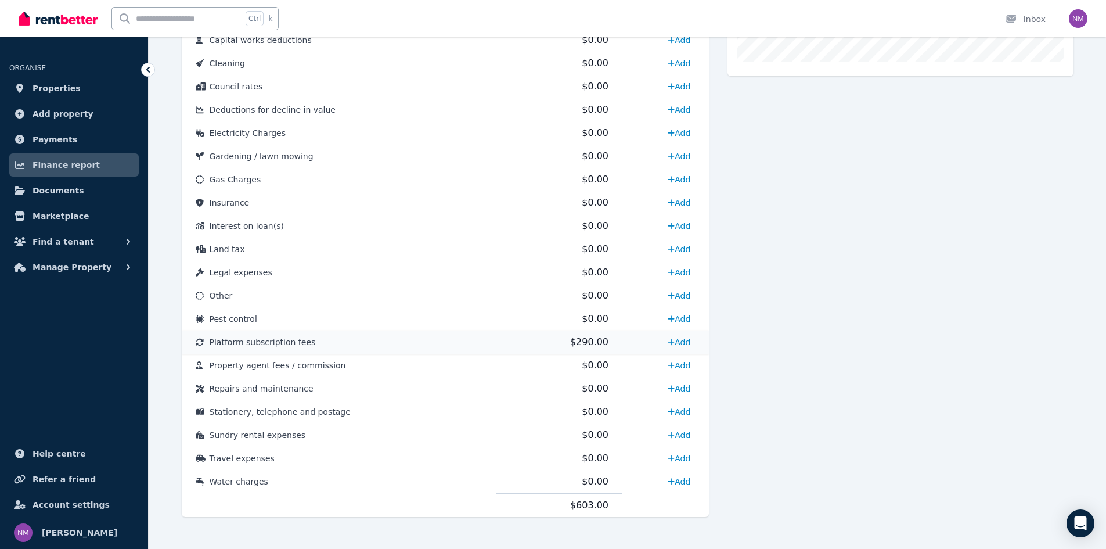
click at [525, 343] on td "$290.00" at bounding box center [559, 341] width 126 height 23
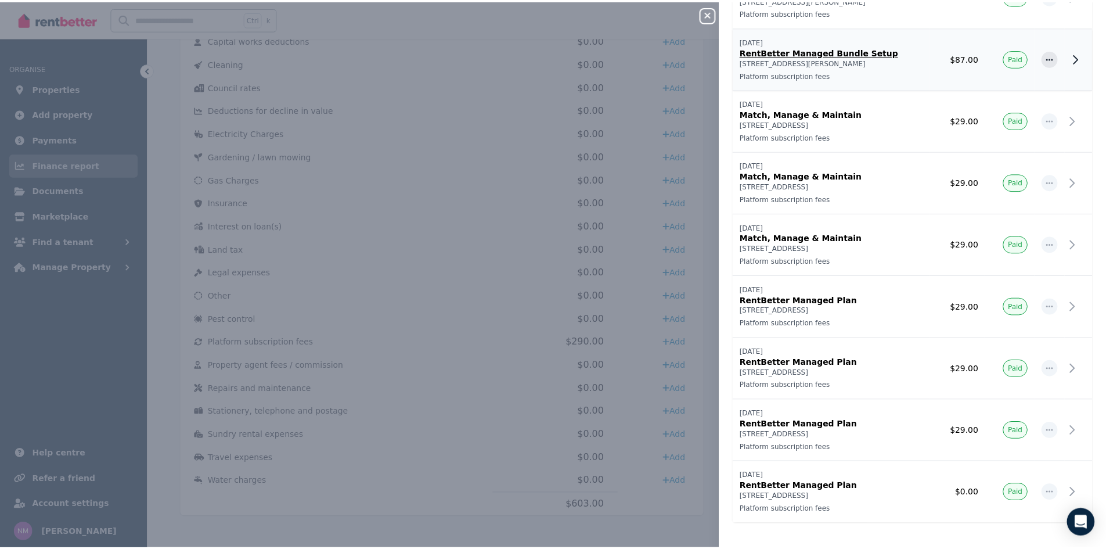
scroll to position [107, 0]
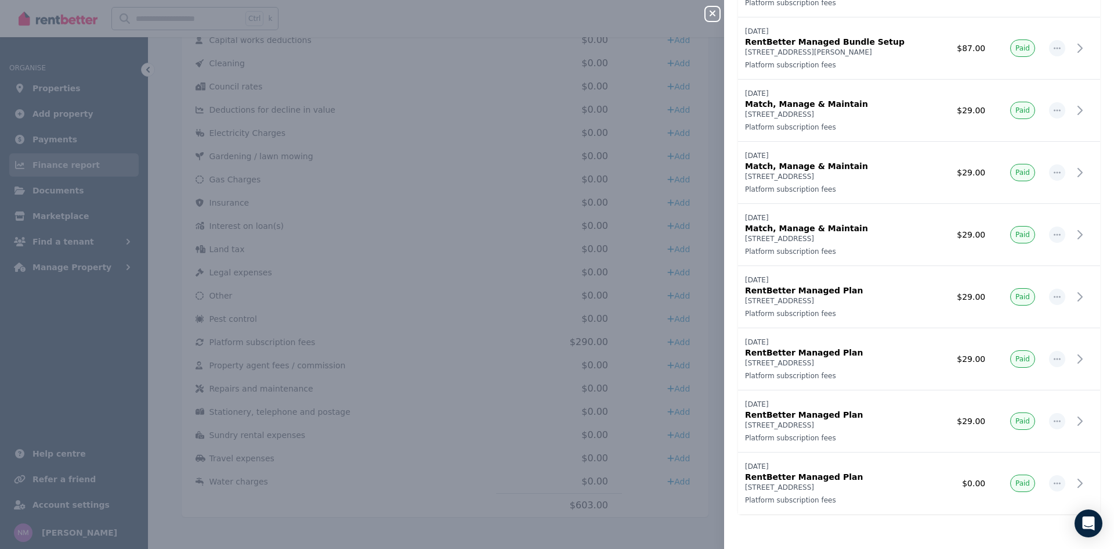
click at [549, 220] on div "Close panel Platform subscription fees Record expense Date Name Address Categor…" at bounding box center [557, 274] width 1114 height 549
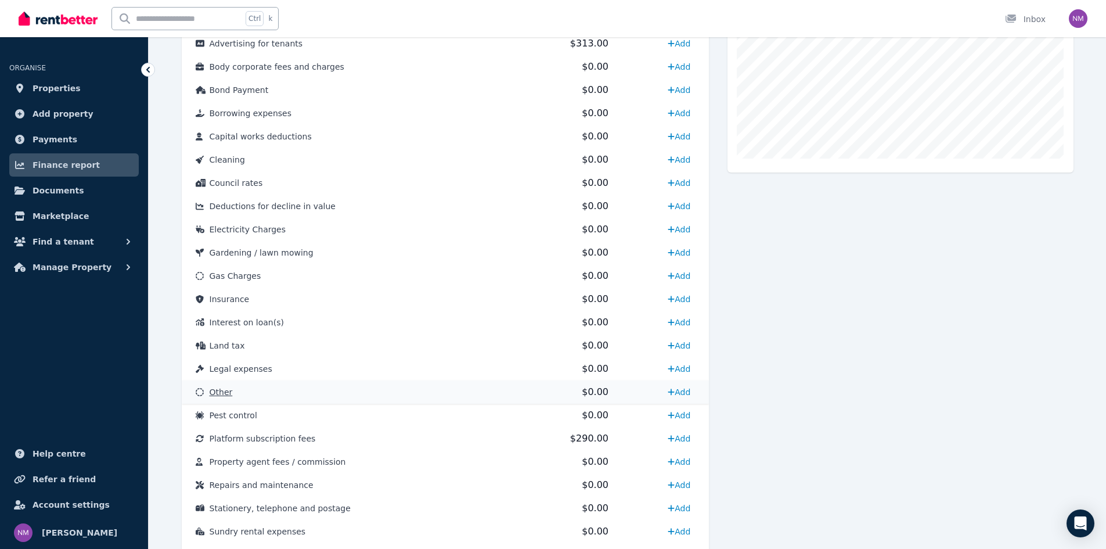
scroll to position [290, 0]
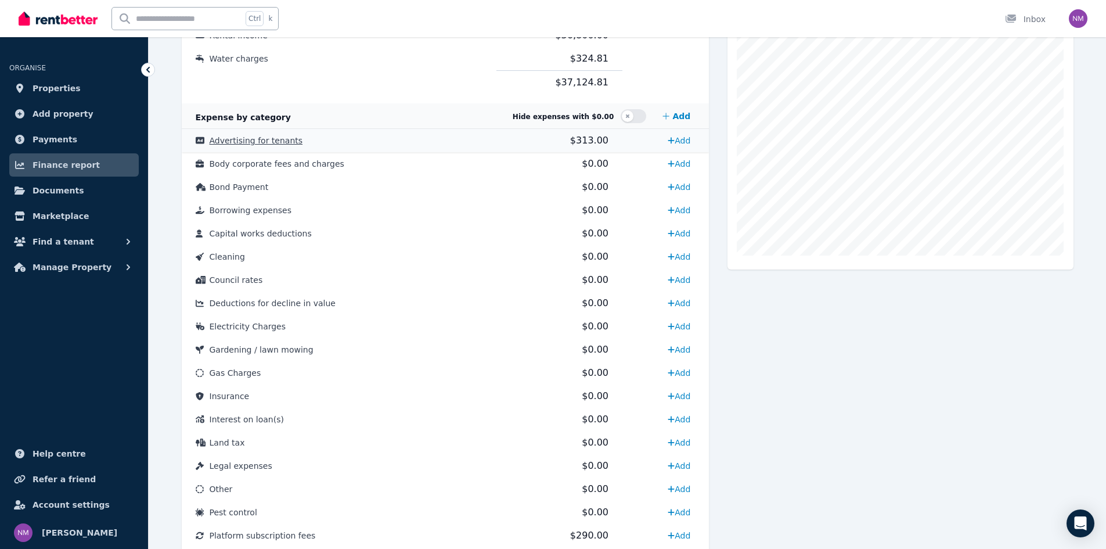
click at [267, 139] on span "Advertising for tenants" at bounding box center [256, 140] width 93 height 9
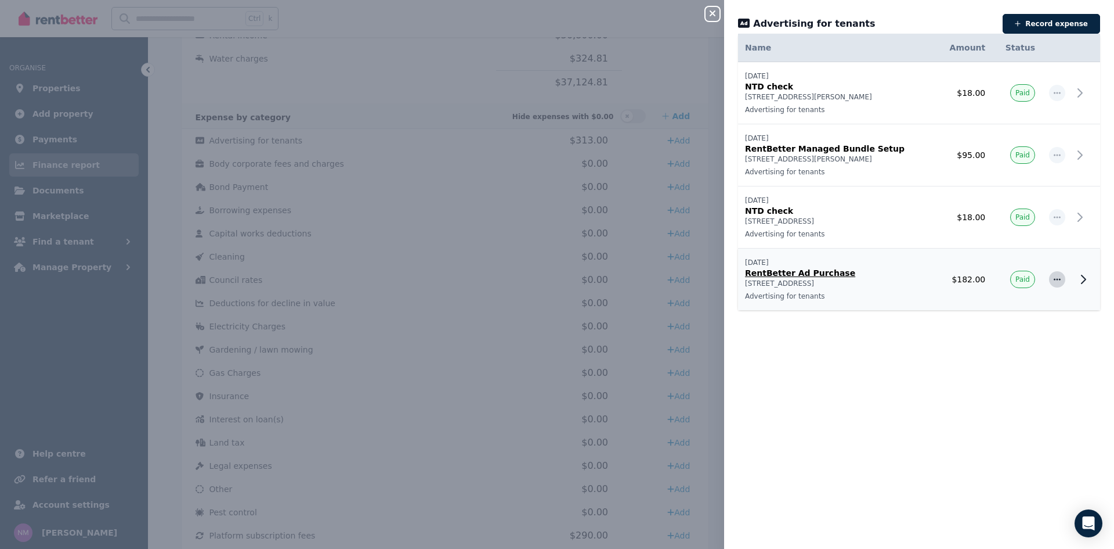
click at [1055, 282] on span "button" at bounding box center [1057, 279] width 16 height 16
click at [876, 276] on p "RentBetter Ad Purchase" at bounding box center [837, 273] width 184 height 12
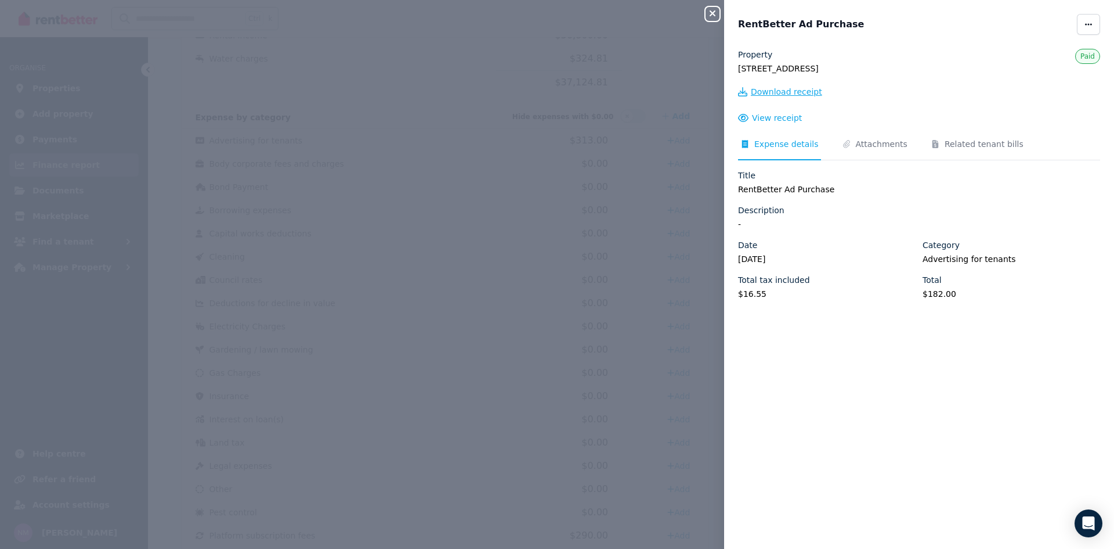
click at [800, 92] on span "Download receipt" at bounding box center [786, 92] width 71 height 12
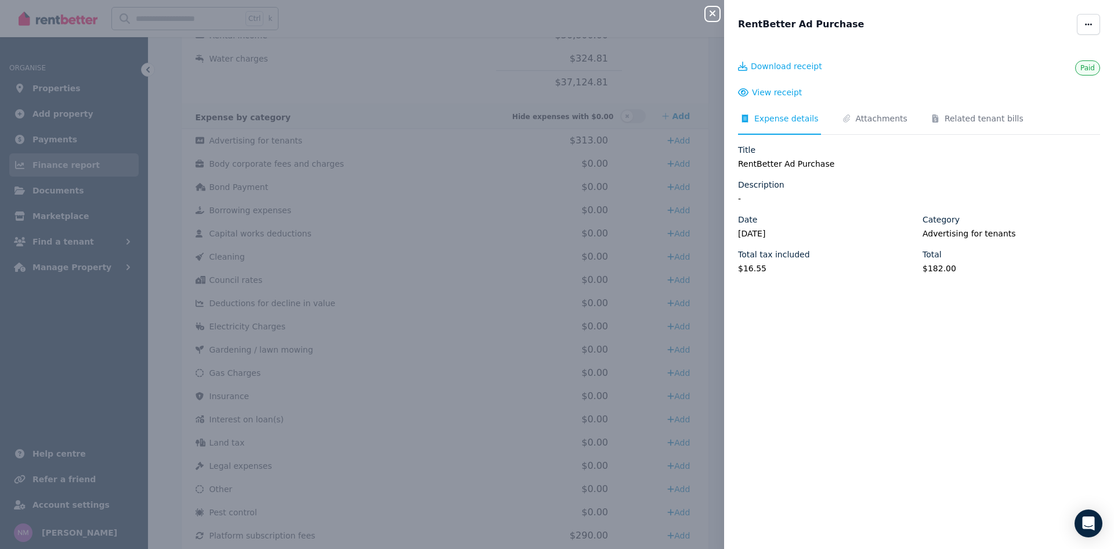
click at [450, 293] on div "Close panel RentBetter Ad Purchase Paid Download receipt View receipt Expense d…" at bounding box center [557, 274] width 1114 height 549
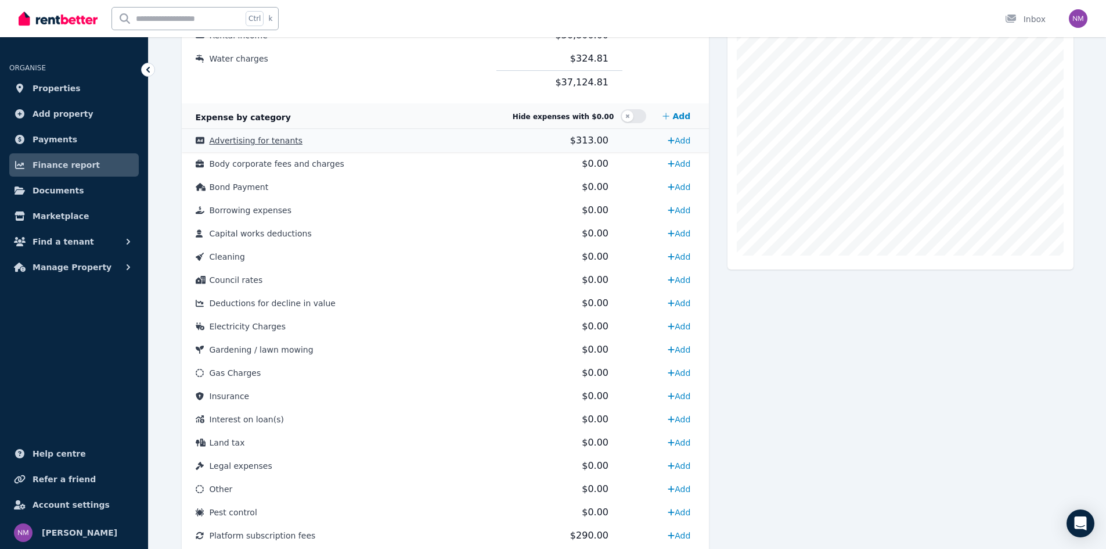
click at [243, 138] on span "Advertising for tenants" at bounding box center [256, 140] width 93 height 9
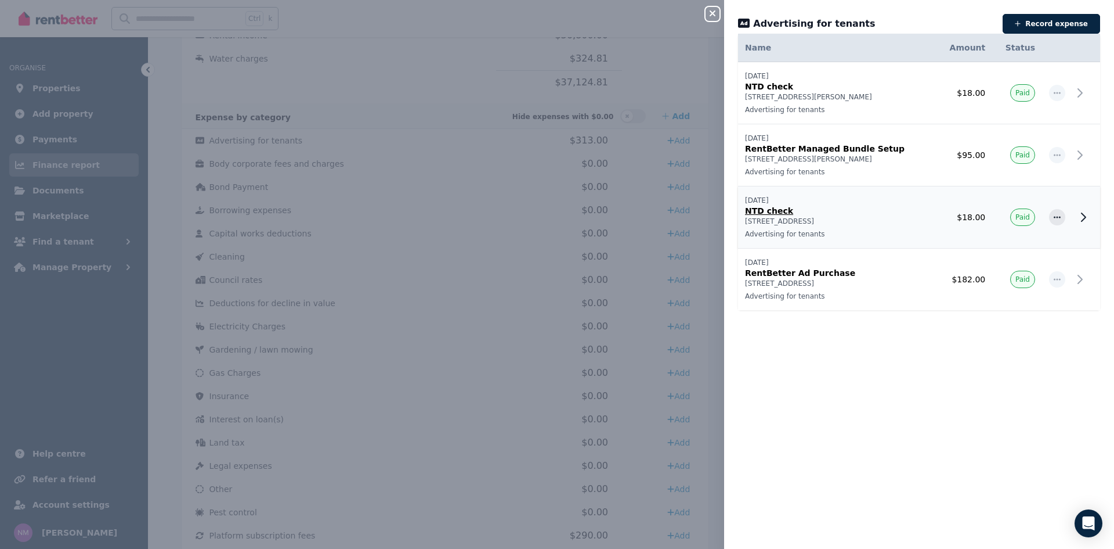
click at [811, 212] on p "NTD check" at bounding box center [837, 211] width 184 height 12
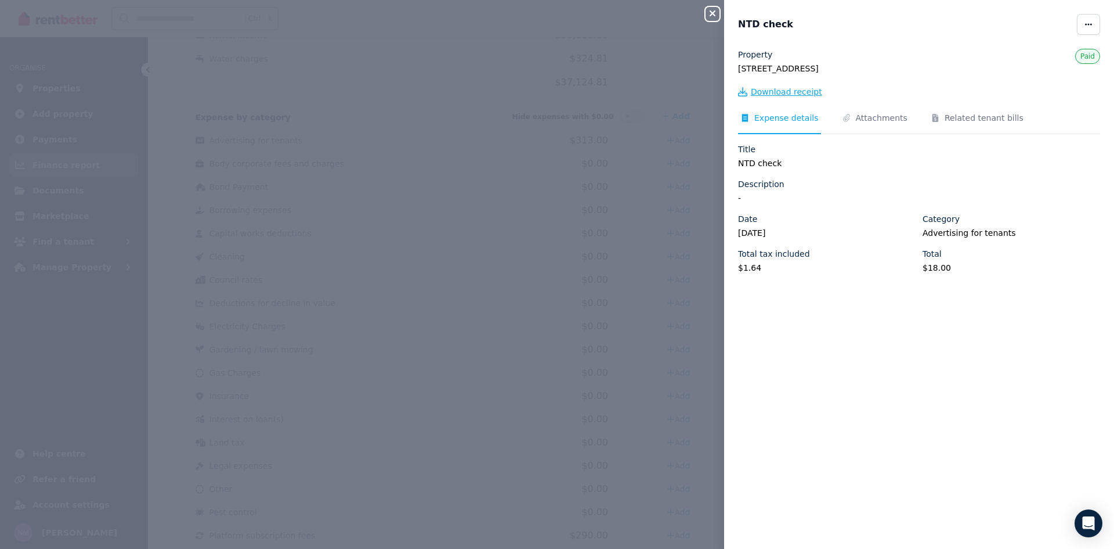
click at [799, 93] on span "Download receipt" at bounding box center [786, 92] width 71 height 12
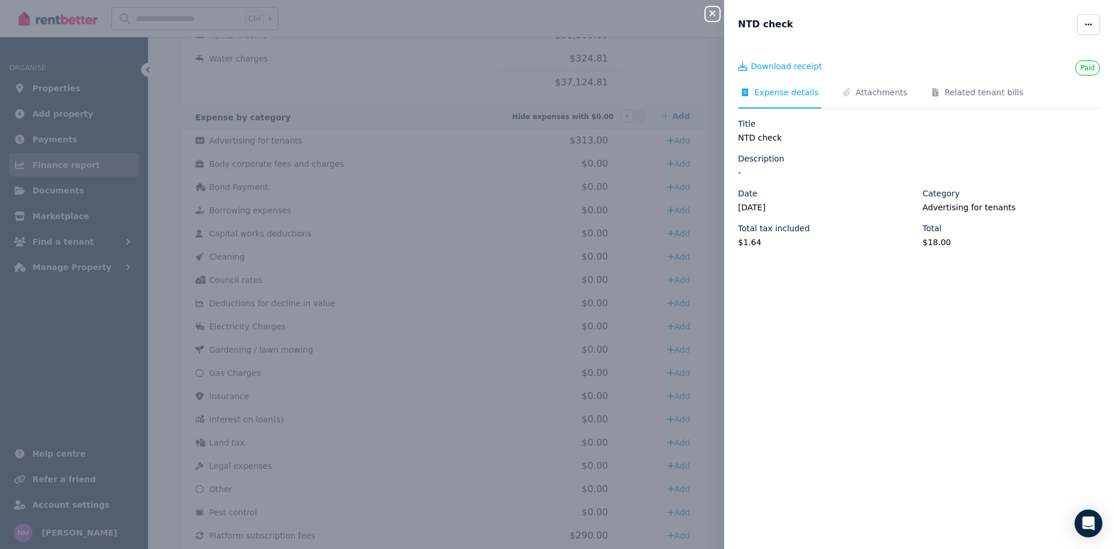
click at [885, 324] on div "Paid Download receipt Expense details Attachments Related tenant bills Title NT…" at bounding box center [919, 292] width 390 height 486
drag, startPoint x: 720, startPoint y: 17, endPoint x: 741, endPoint y: 28, distance: 24.1
click at [720, 17] on div "Close panel" at bounding box center [717, 10] width 23 height 21
click at [712, 16] on icon "button" at bounding box center [713, 13] width 14 height 9
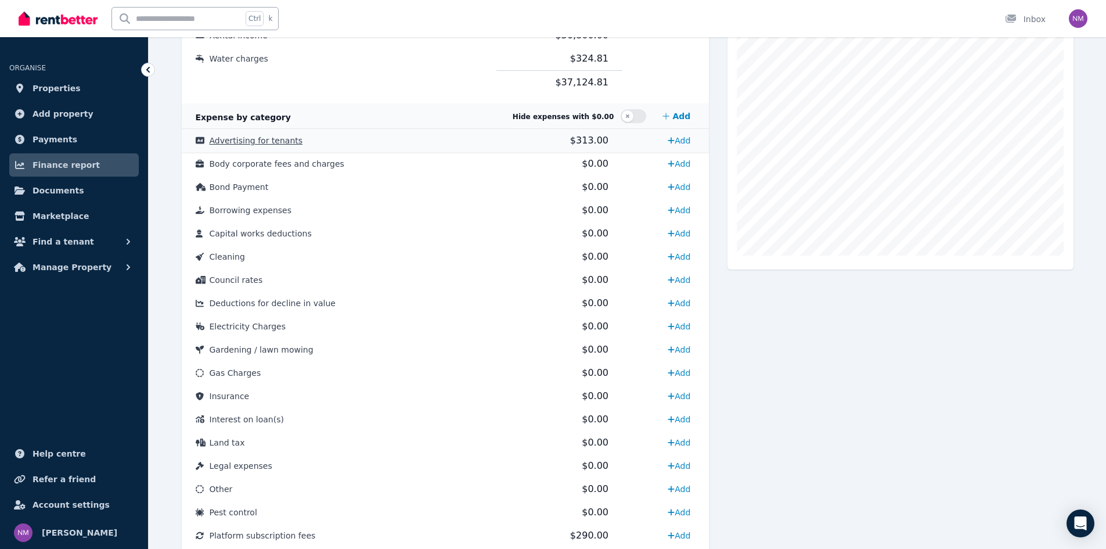
click at [241, 138] on span "Advertising for tenants" at bounding box center [256, 140] width 93 height 9
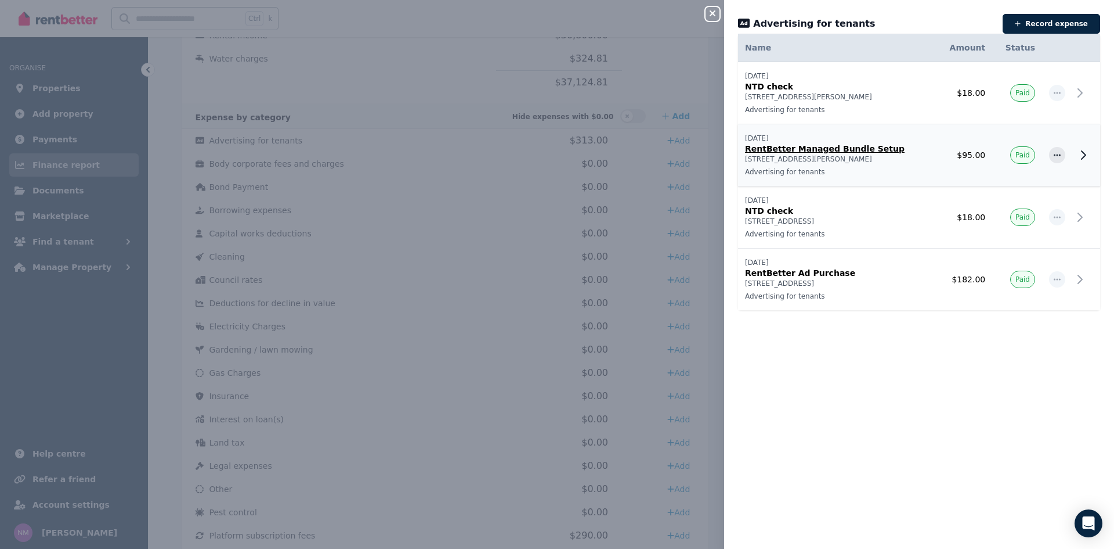
click at [854, 147] on p "RentBetter Managed Bundle Setup" at bounding box center [837, 149] width 184 height 12
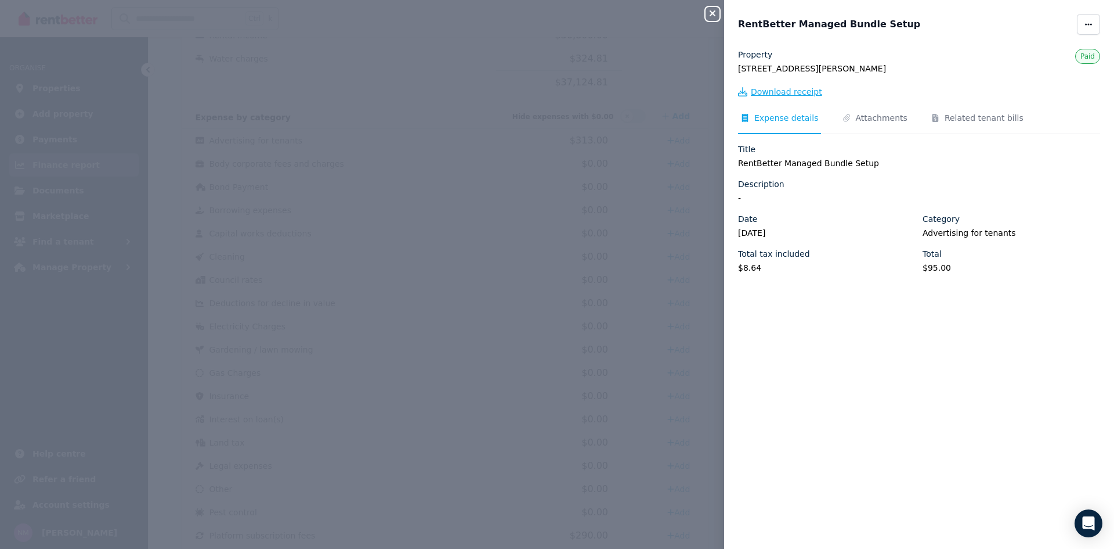
click at [795, 91] on span "Download receipt" at bounding box center [786, 92] width 71 height 12
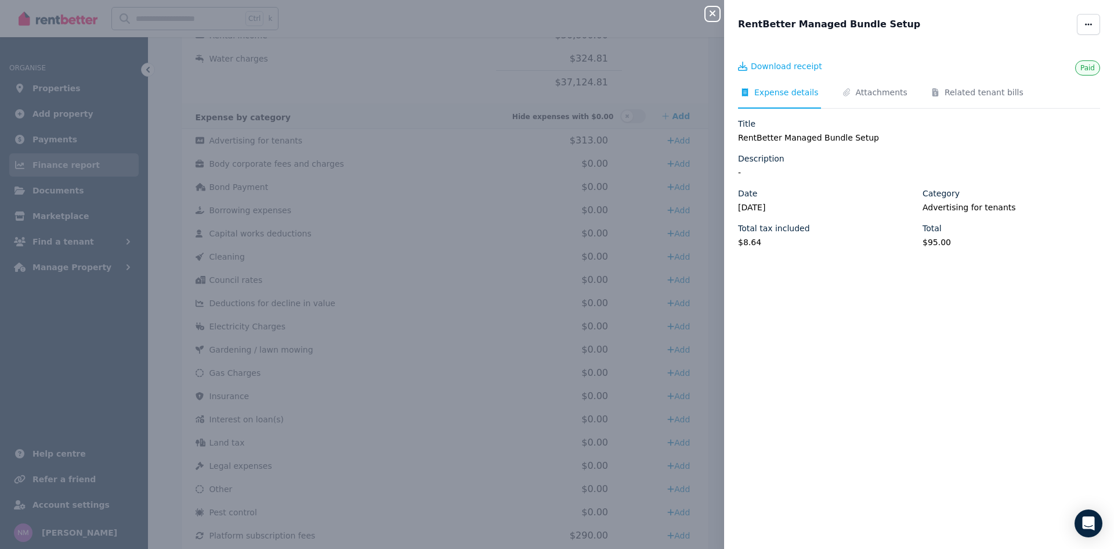
click at [671, 73] on div "Close panel RentBetter Managed Bundle Setup Paid Download receipt Expense detai…" at bounding box center [557, 274] width 1114 height 549
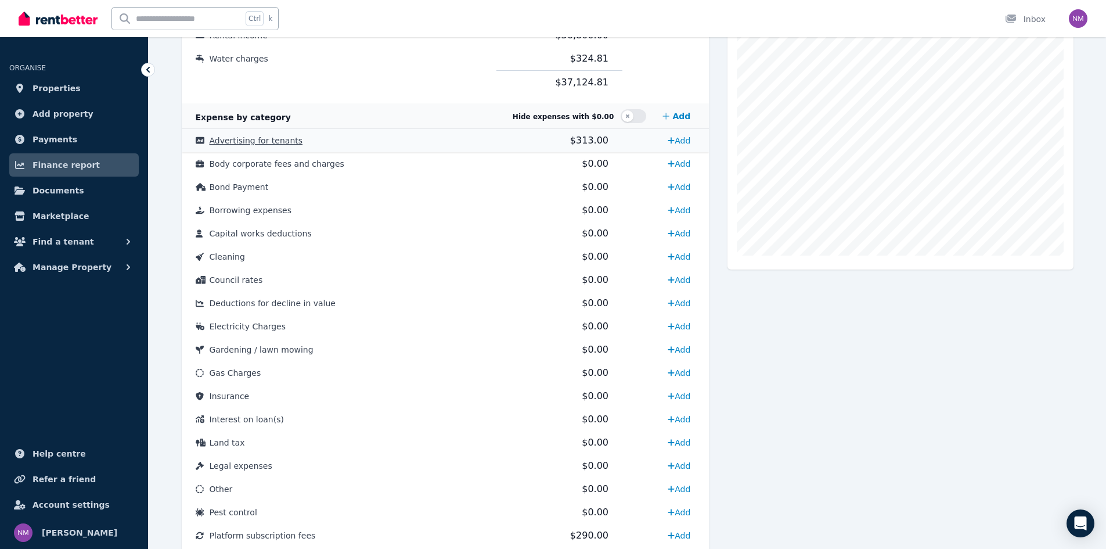
click at [230, 143] on span "Advertising for tenants" at bounding box center [256, 140] width 93 height 9
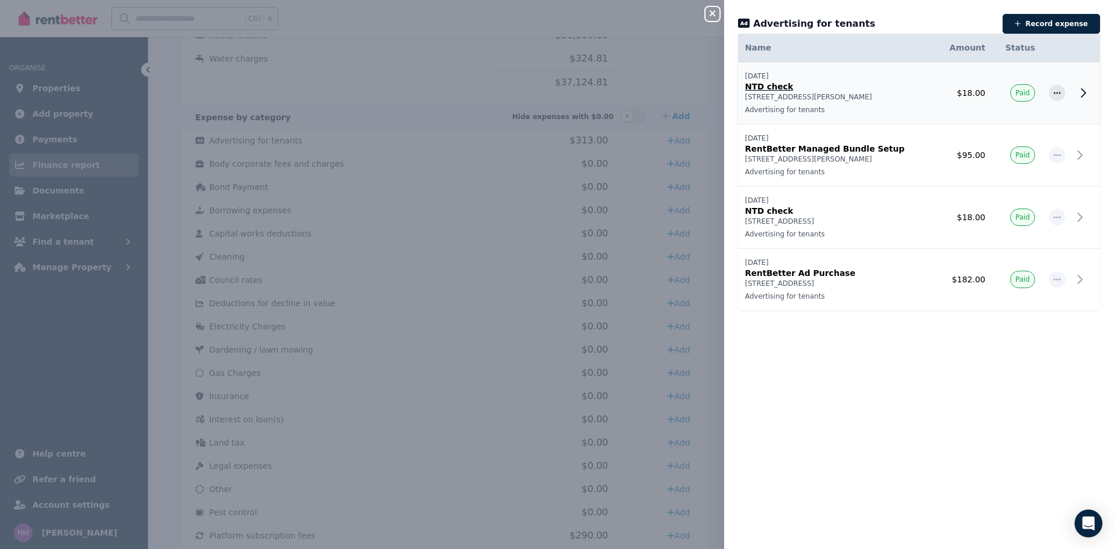
click at [825, 80] on p "[DATE]" at bounding box center [837, 75] width 184 height 9
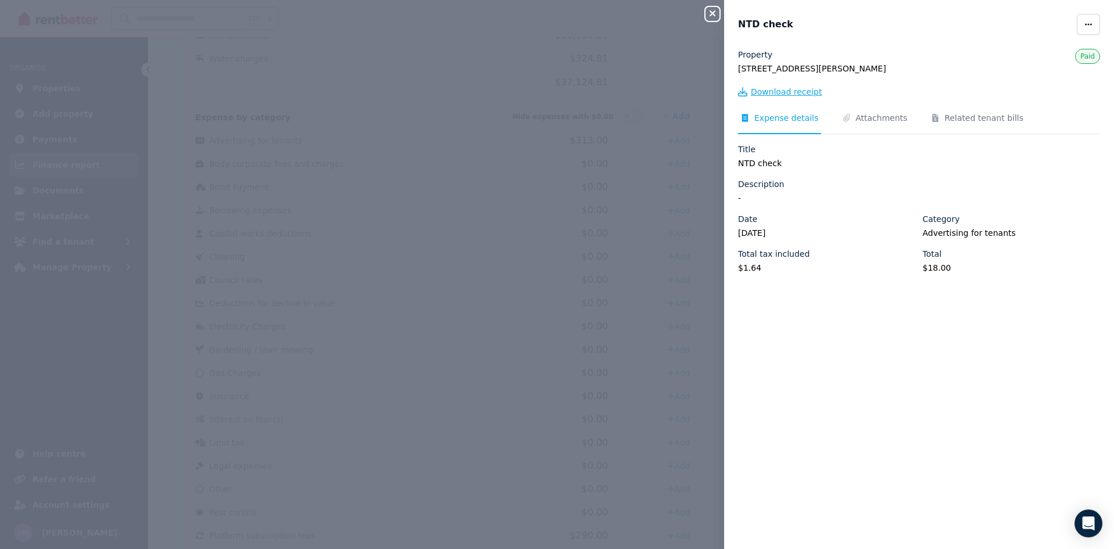
click at [781, 90] on span "Download receipt" at bounding box center [786, 92] width 71 height 12
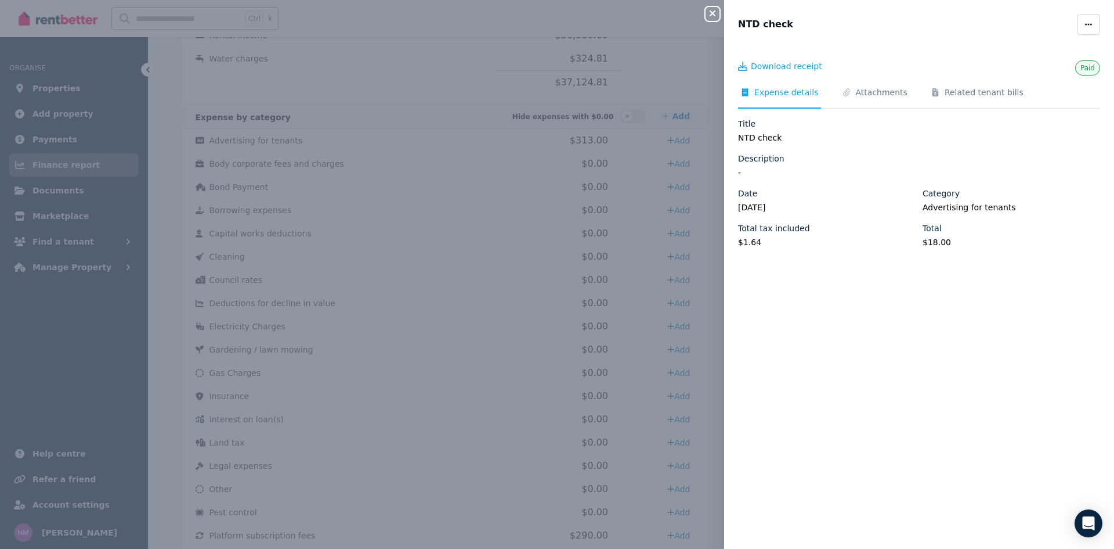
click at [661, 68] on div "Close panel NTD check Paid Download receipt Expense details Attachments Related…" at bounding box center [557, 274] width 1114 height 549
